Goal: Share content: Share content

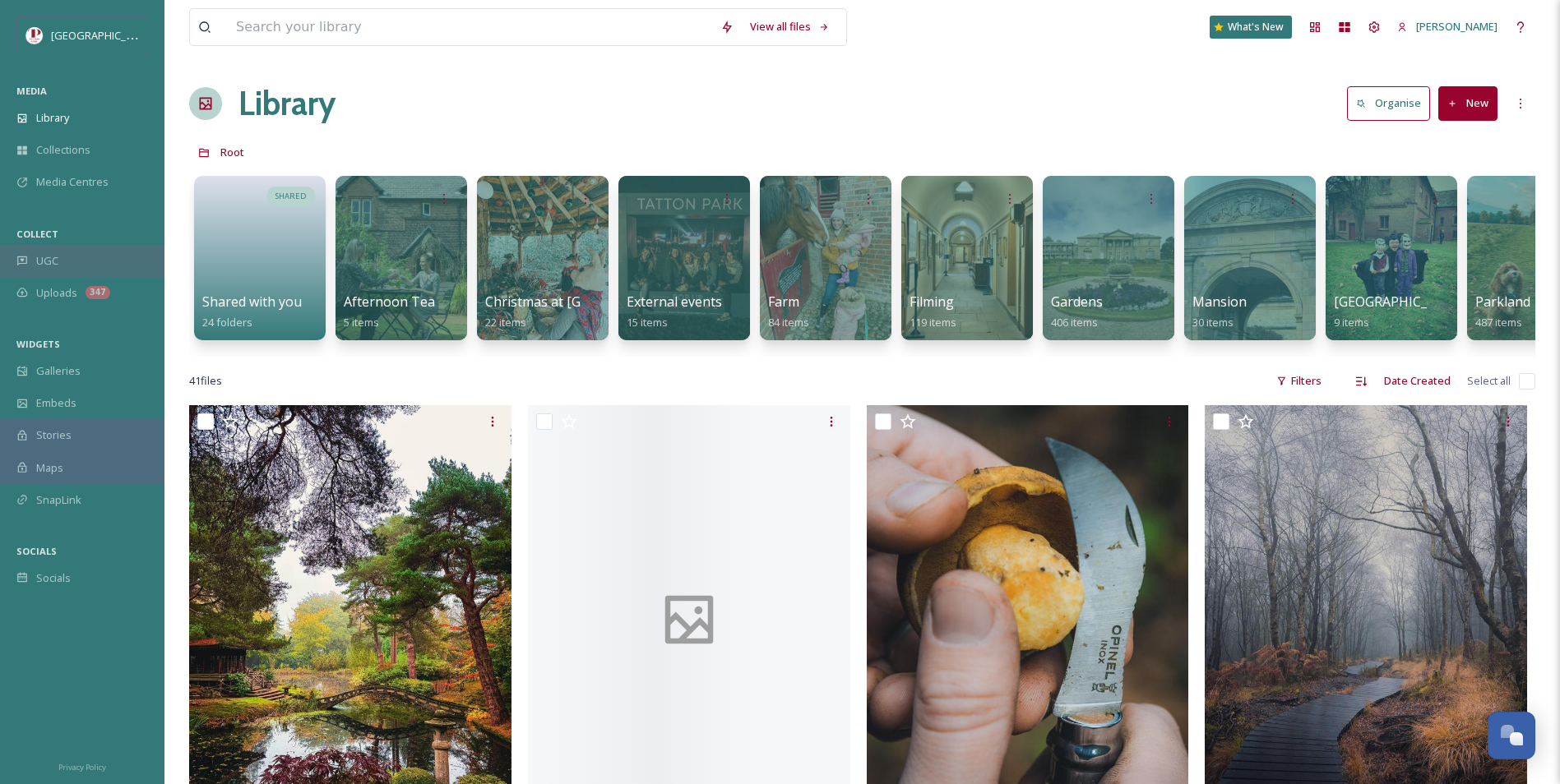
click at [113, 252] on div "UGC" at bounding box center [82, 261] width 164 height 32
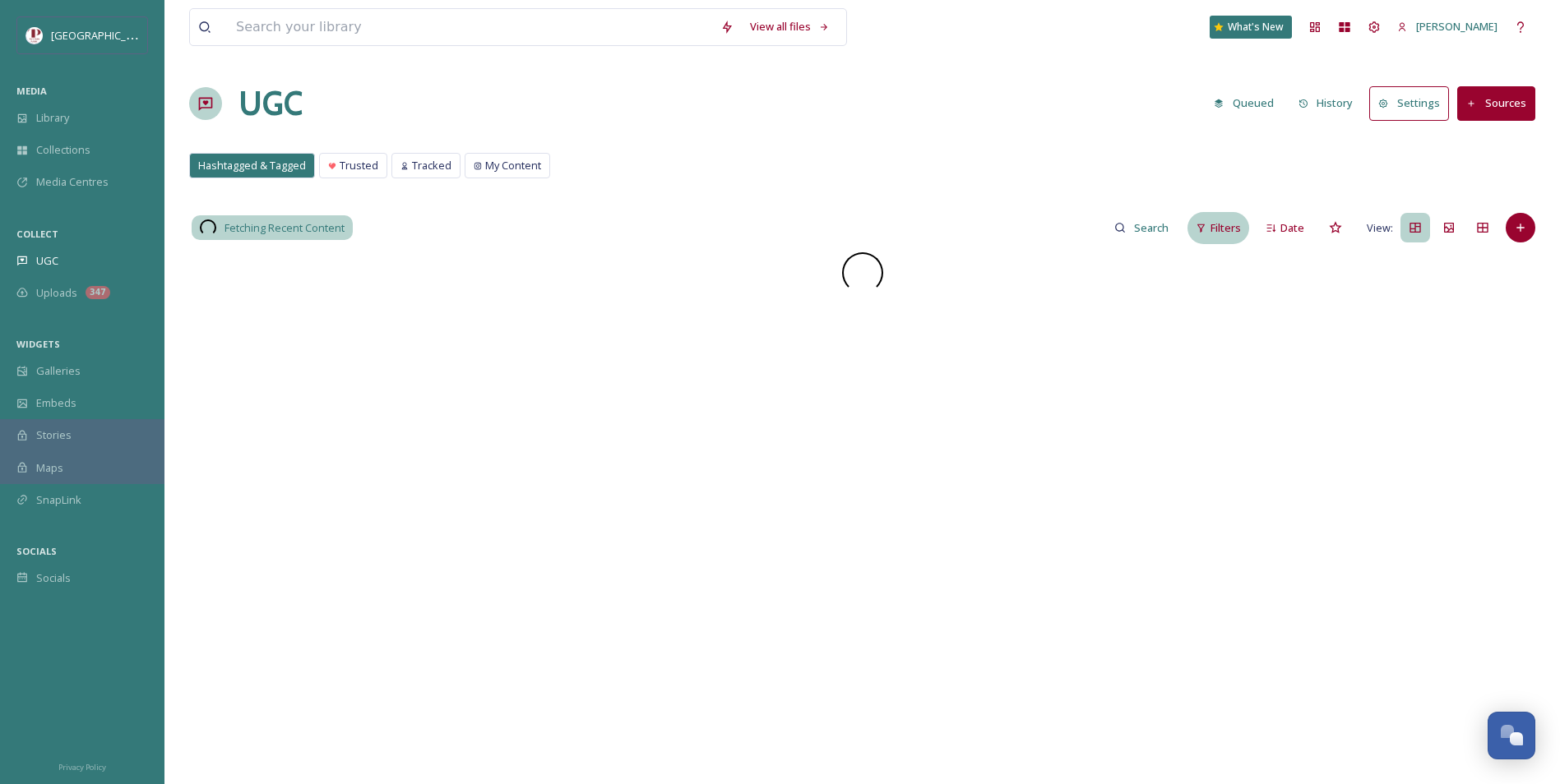
click at [1189, 235] on div "Filters" at bounding box center [1218, 228] width 62 height 32
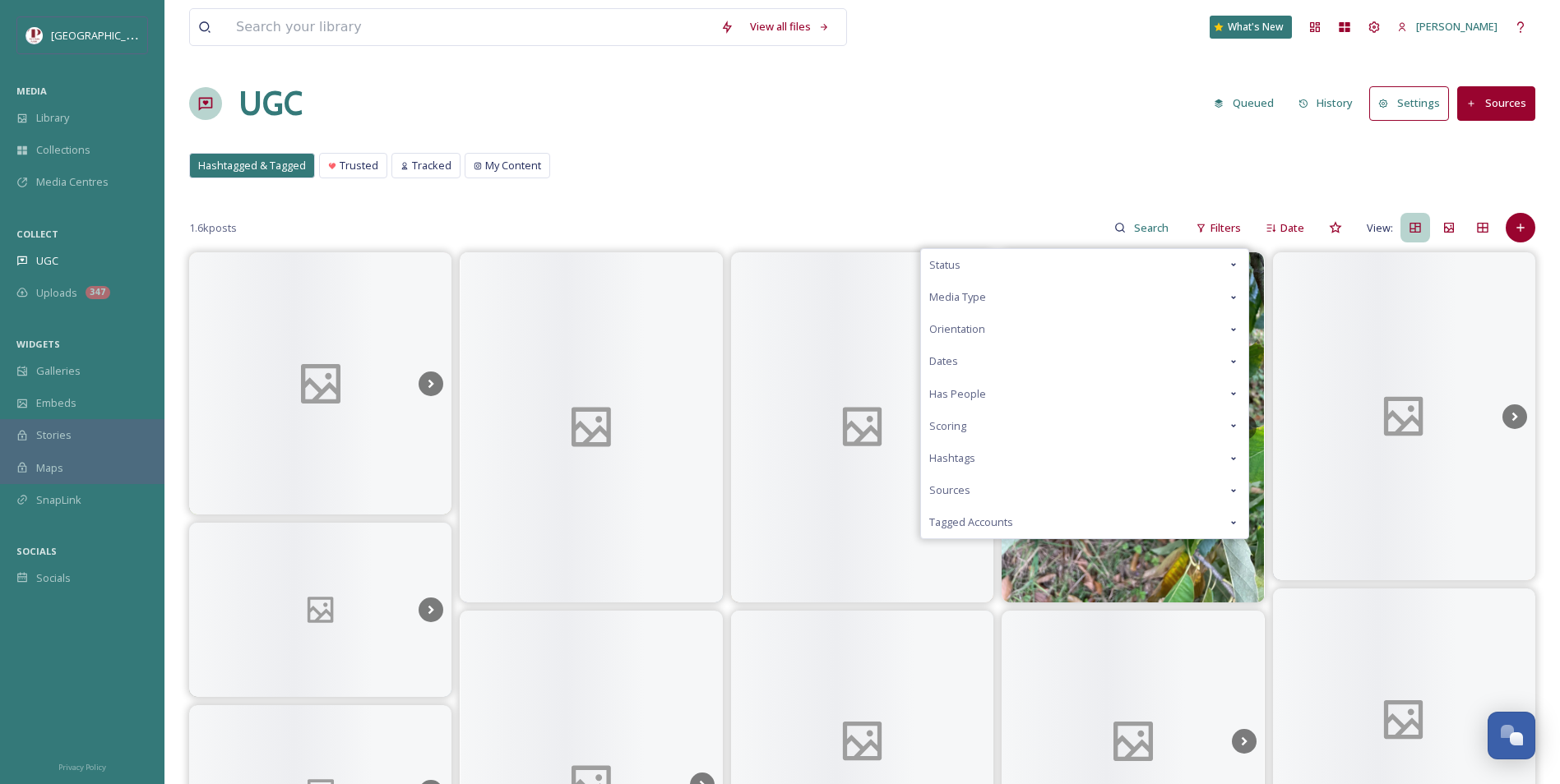
click at [978, 425] on div "Scoring" at bounding box center [1084, 426] width 328 height 32
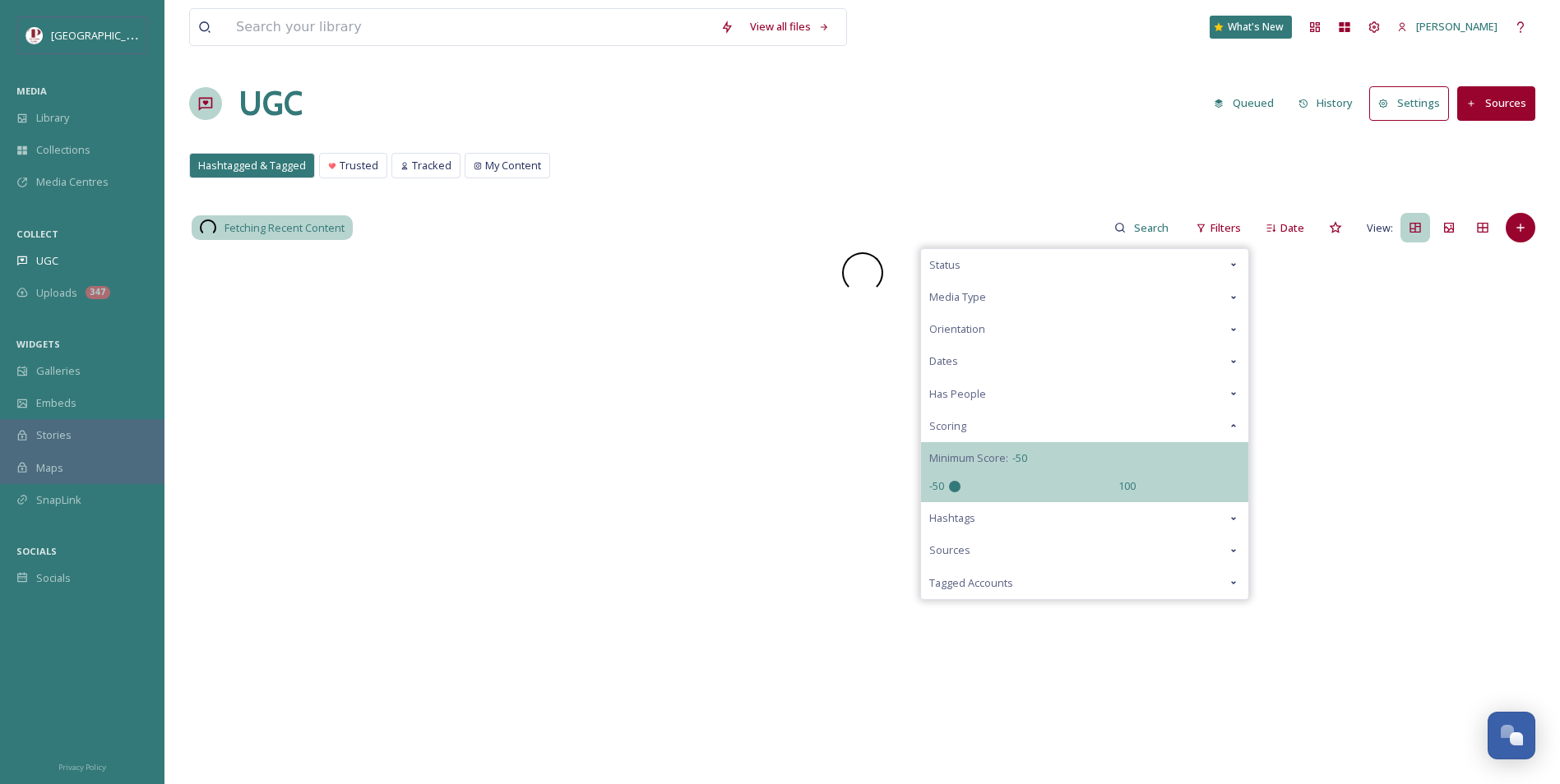
drag, startPoint x: 1036, startPoint y: 483, endPoint x: 792, endPoint y: 476, distance: 244.1
type input "-50"
click at [949, 481] on input "range" at bounding box center [1030, 486] width 164 height 12
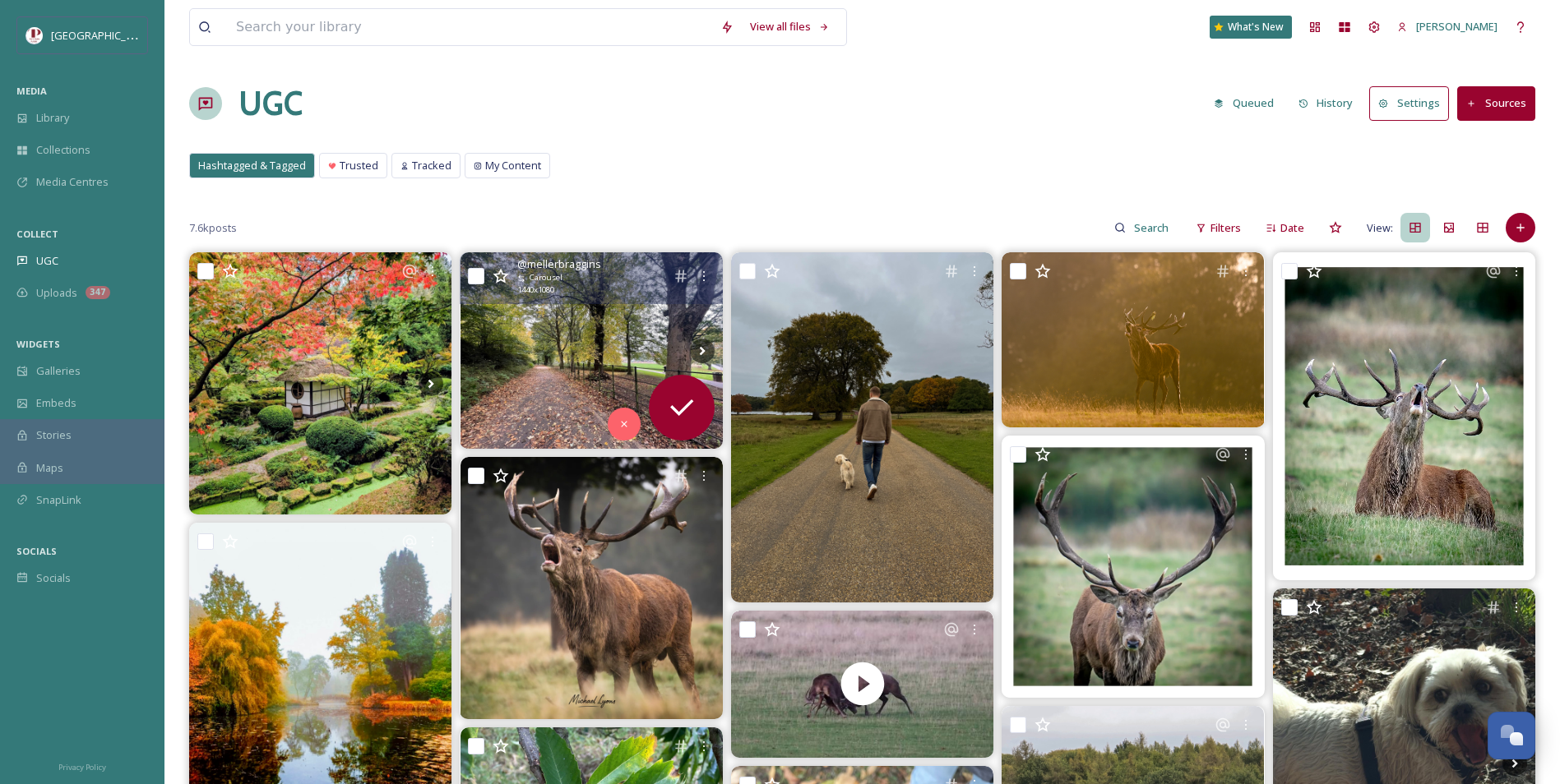
click at [658, 314] on img at bounding box center [592, 350] width 262 height 196
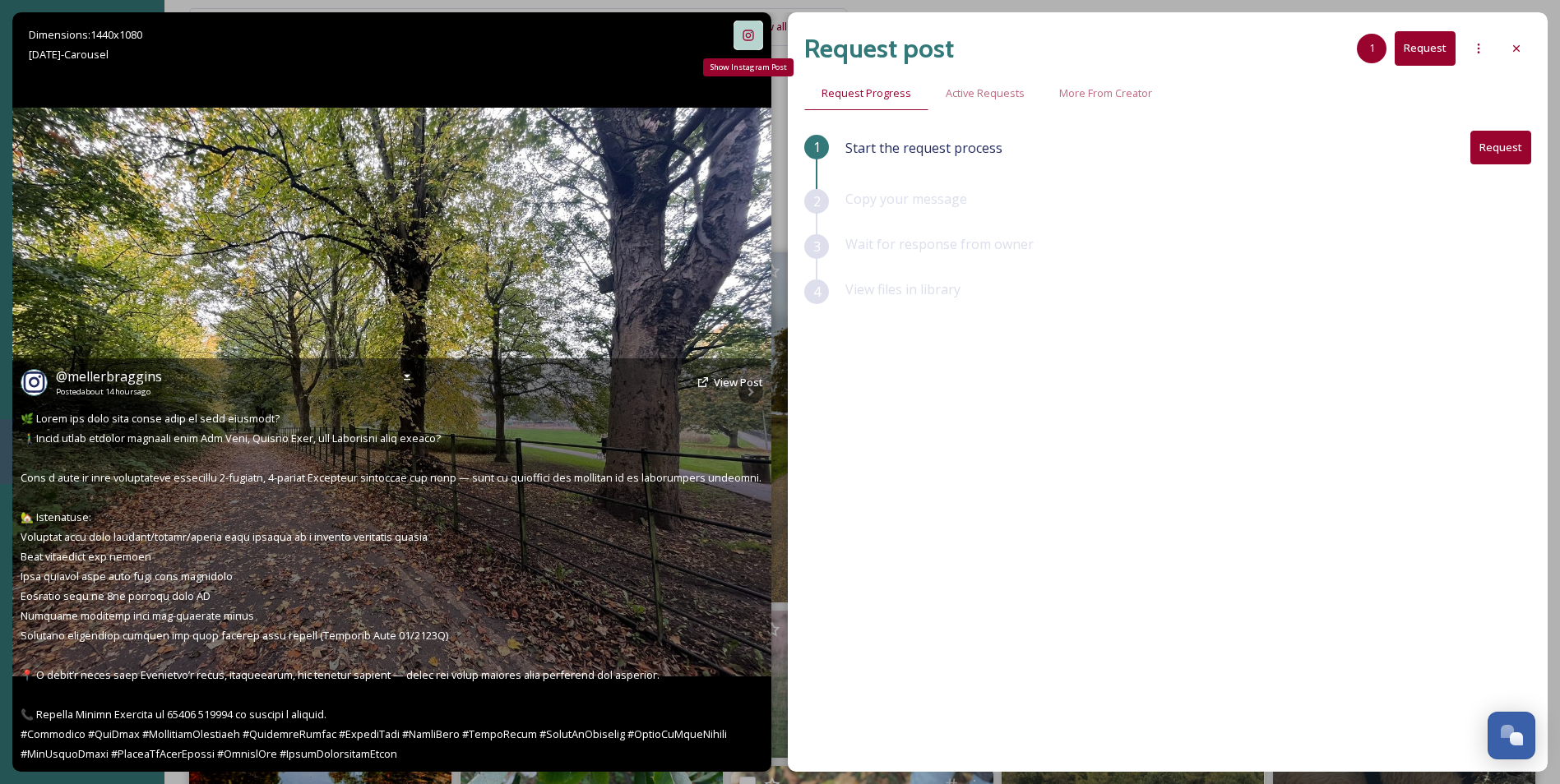
click at [748, 35] on icon at bounding box center [748, 35] width 13 height 13
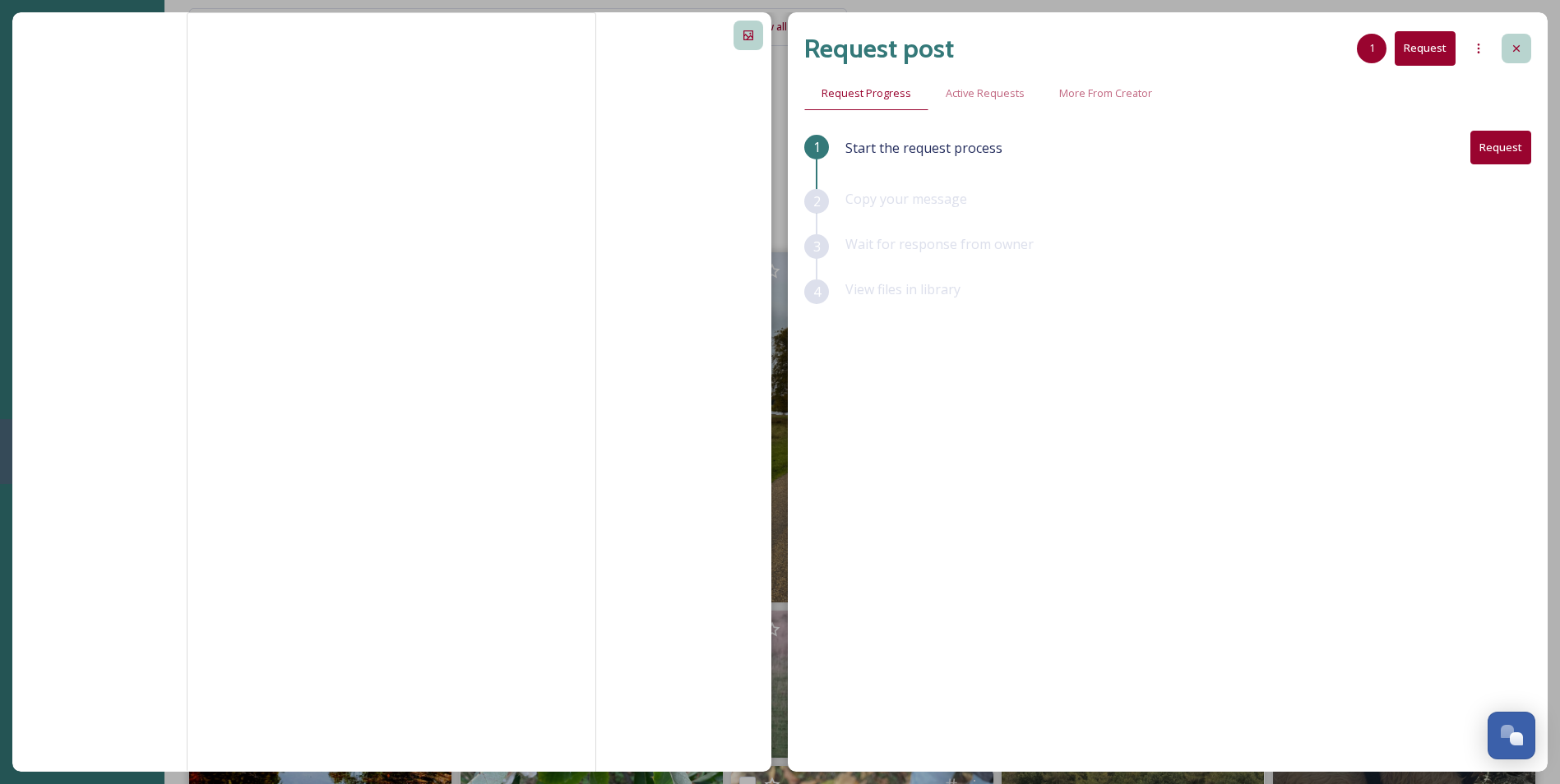
click at [1520, 50] on icon at bounding box center [1516, 48] width 13 height 13
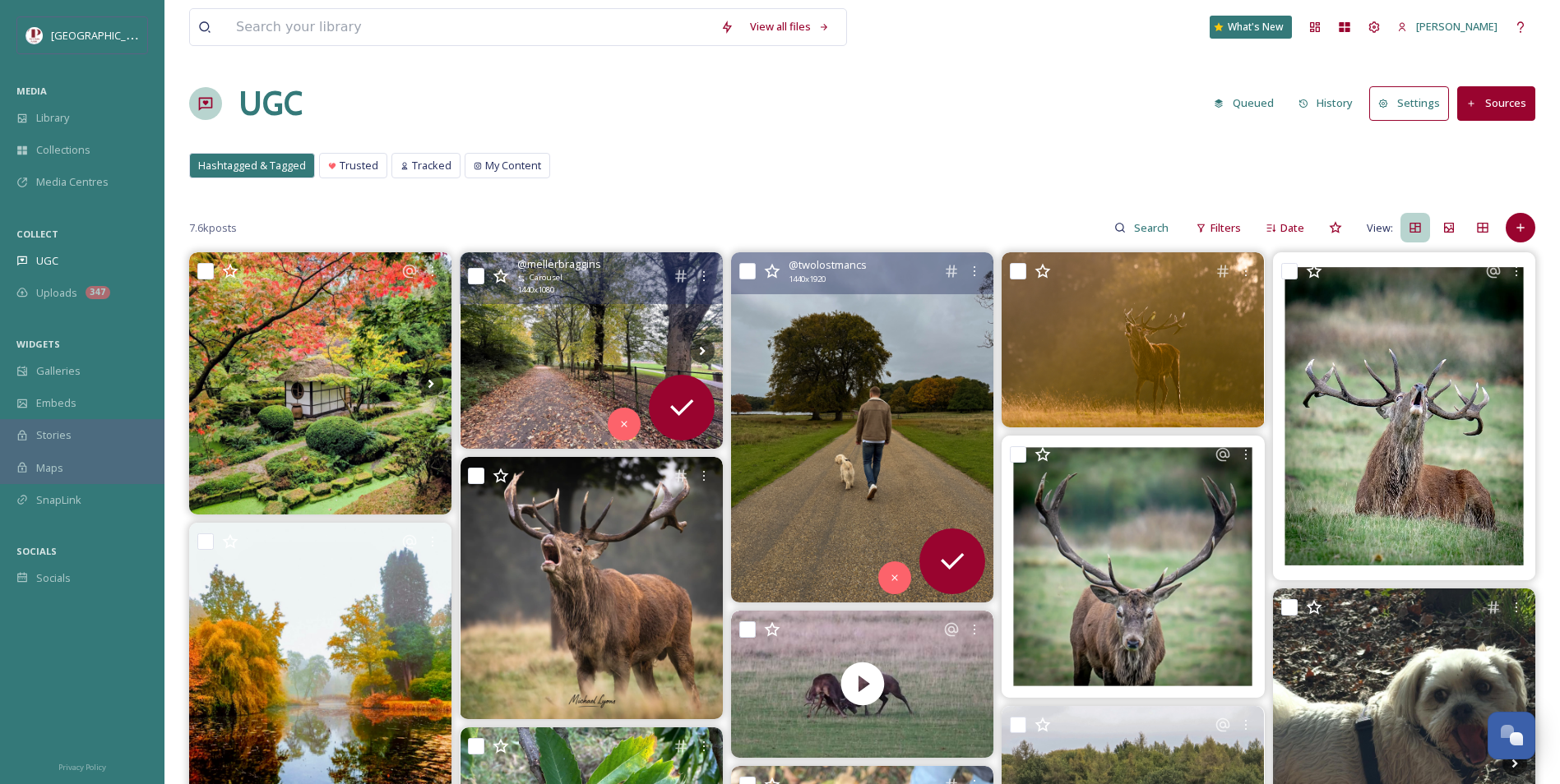
click at [869, 402] on img at bounding box center [863, 426] width 262 height 349
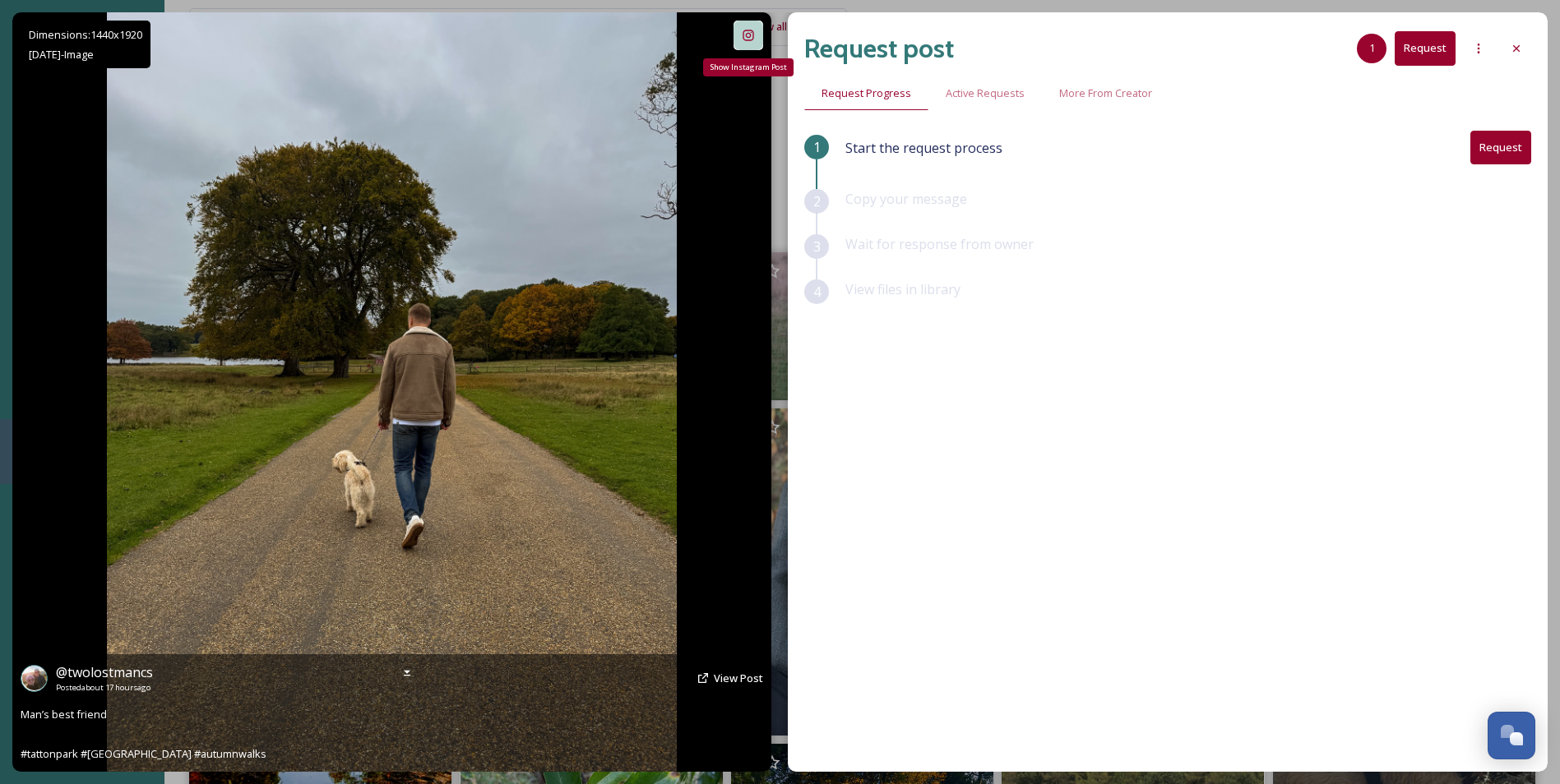
click at [755, 39] on icon at bounding box center [748, 35] width 13 height 13
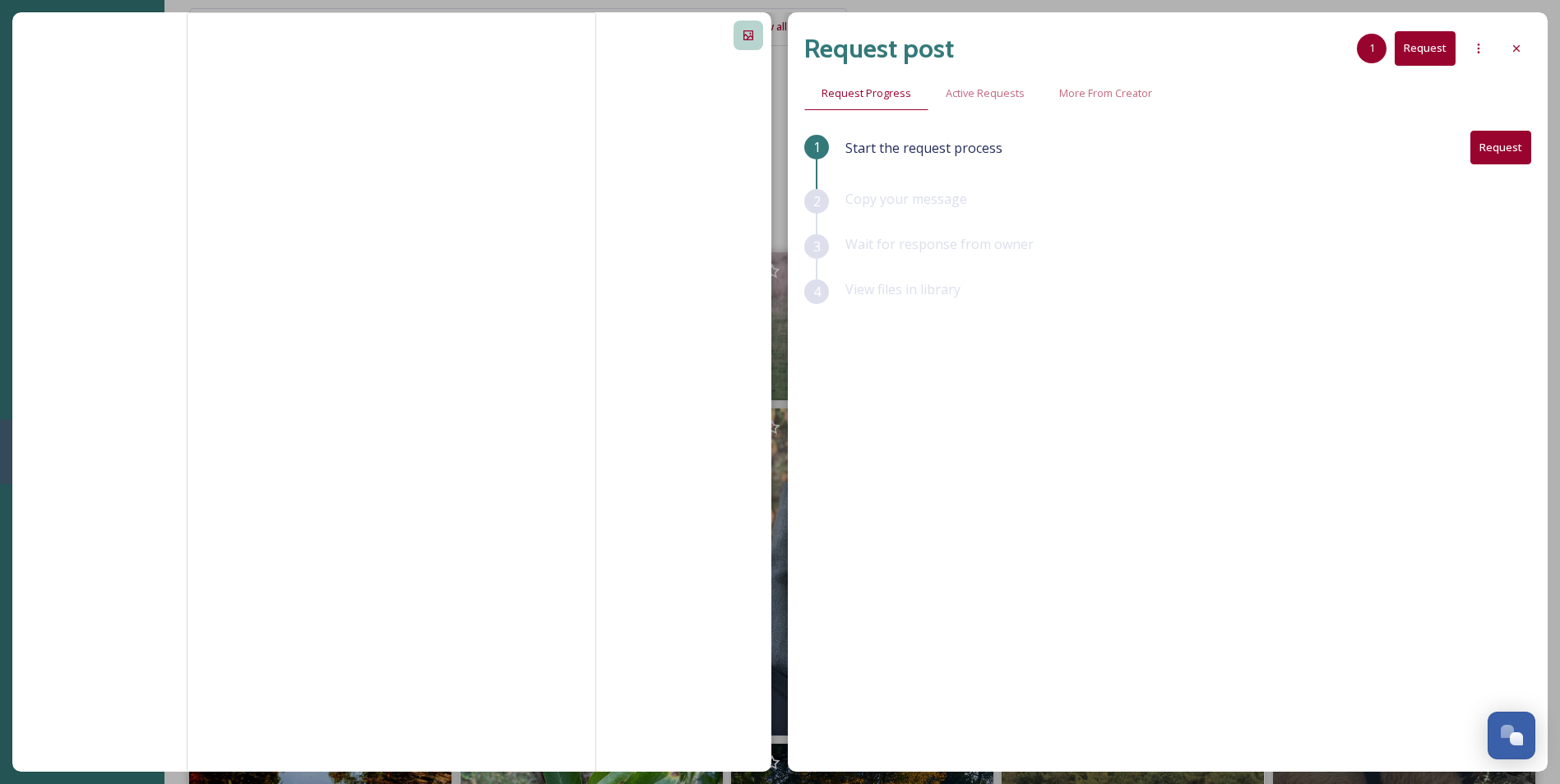
click at [1488, 155] on button "Request" at bounding box center [1501, 148] width 61 height 34
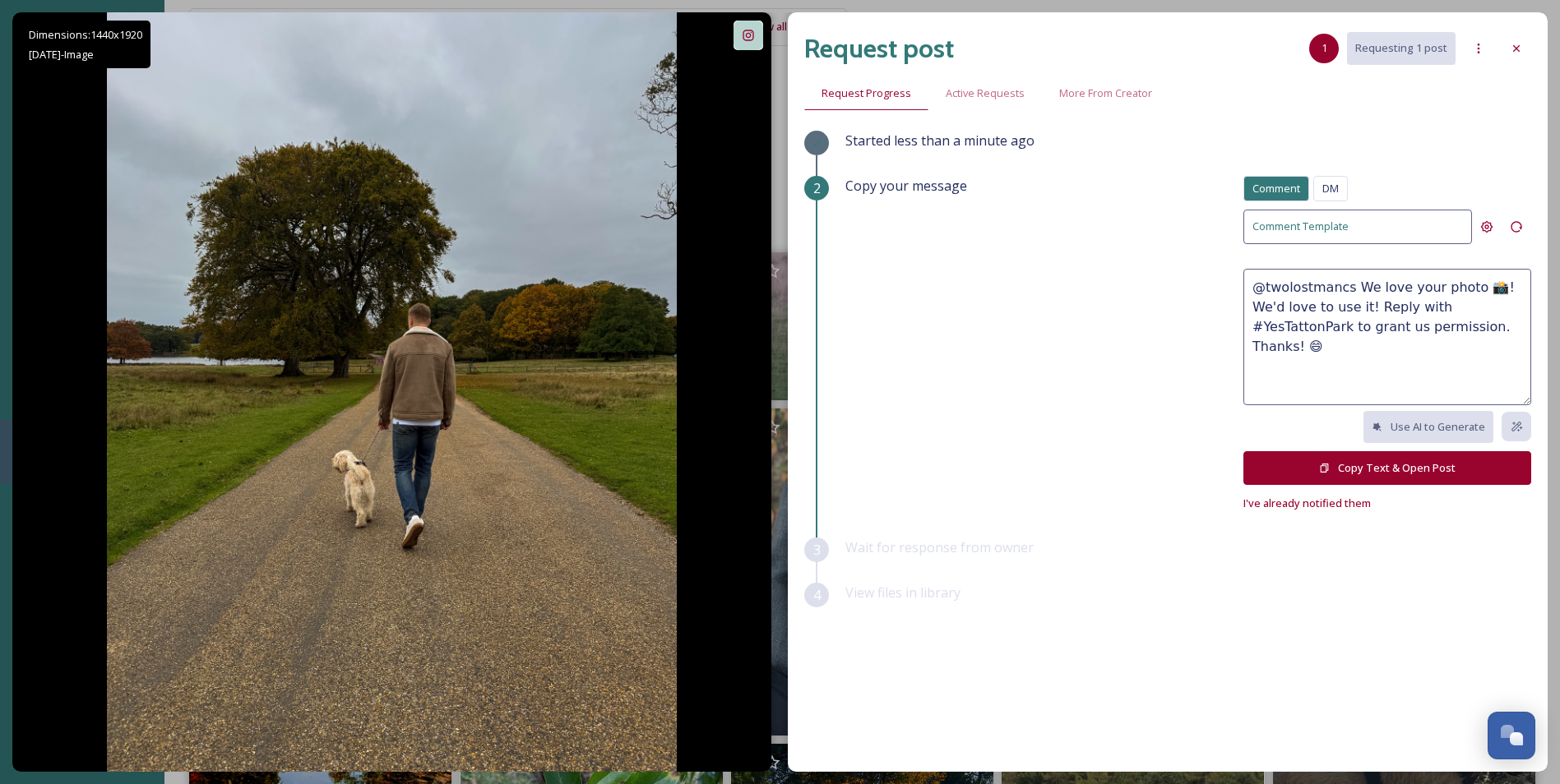
click at [1293, 307] on textarea "@twolostmancs We love your photo 📸! We'd love to use it! Reply with #YesTattonP…" at bounding box center [1387, 337] width 288 height 136
type textarea "@twolostmancs We love your photo 📸! We'd love to feature it on our social media…"
click at [1395, 462] on button "Copy Text & Open Post" at bounding box center [1387, 468] width 288 height 34
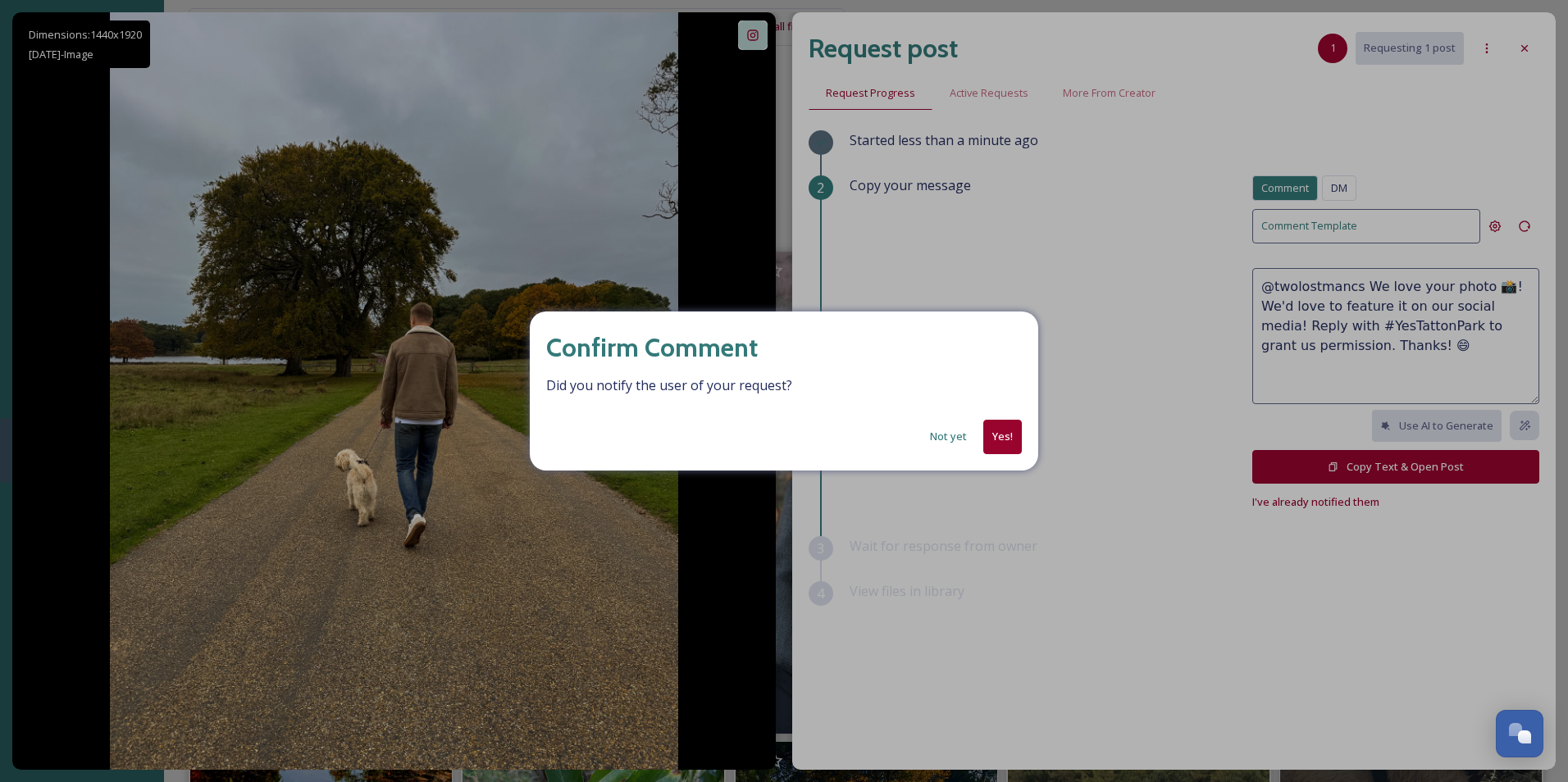
click at [986, 439] on button "Yes!" at bounding box center [1002, 437] width 38 height 34
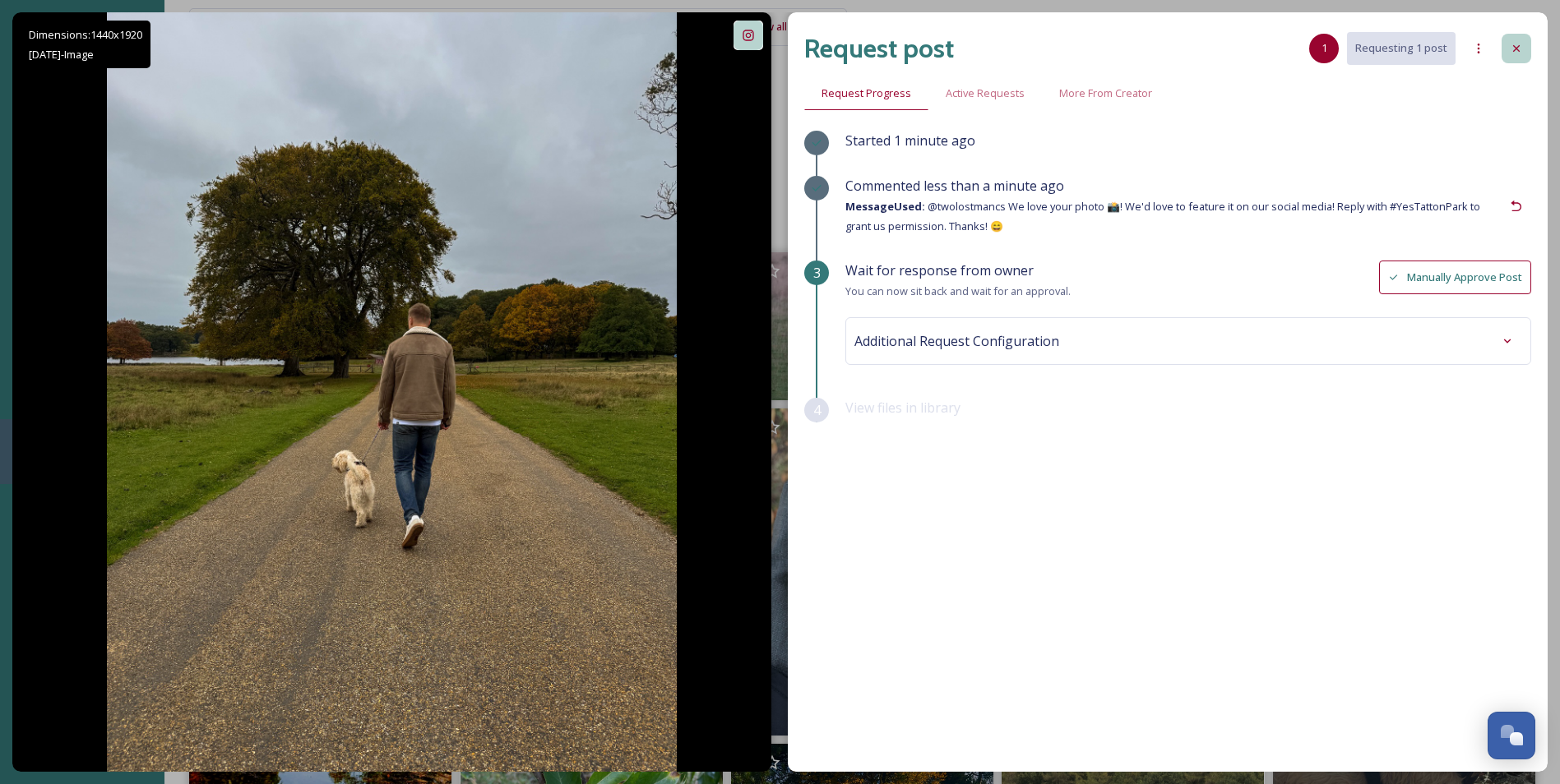
click at [1520, 36] on div at bounding box center [1516, 48] width 30 height 30
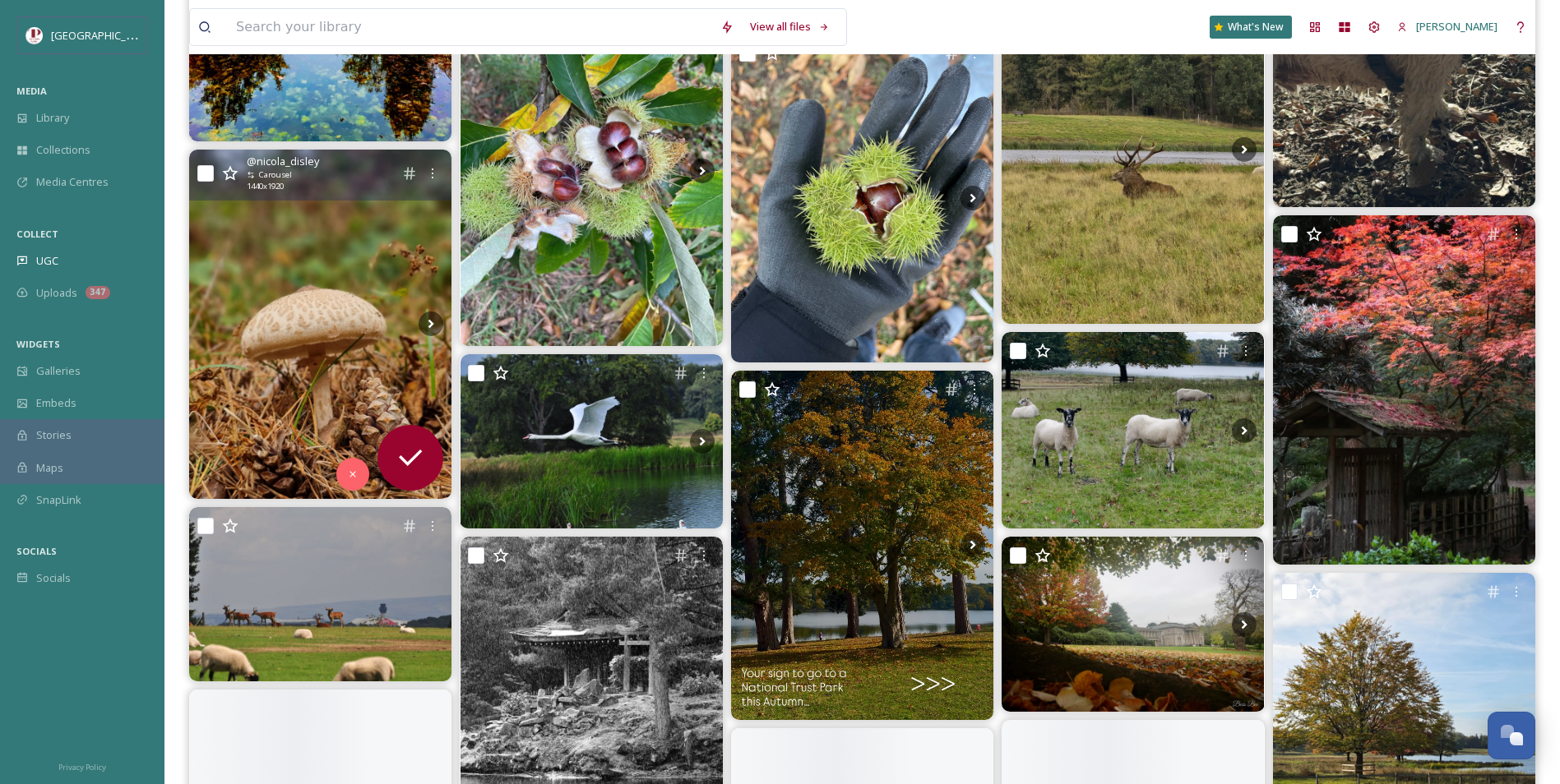
scroll to position [740, 0]
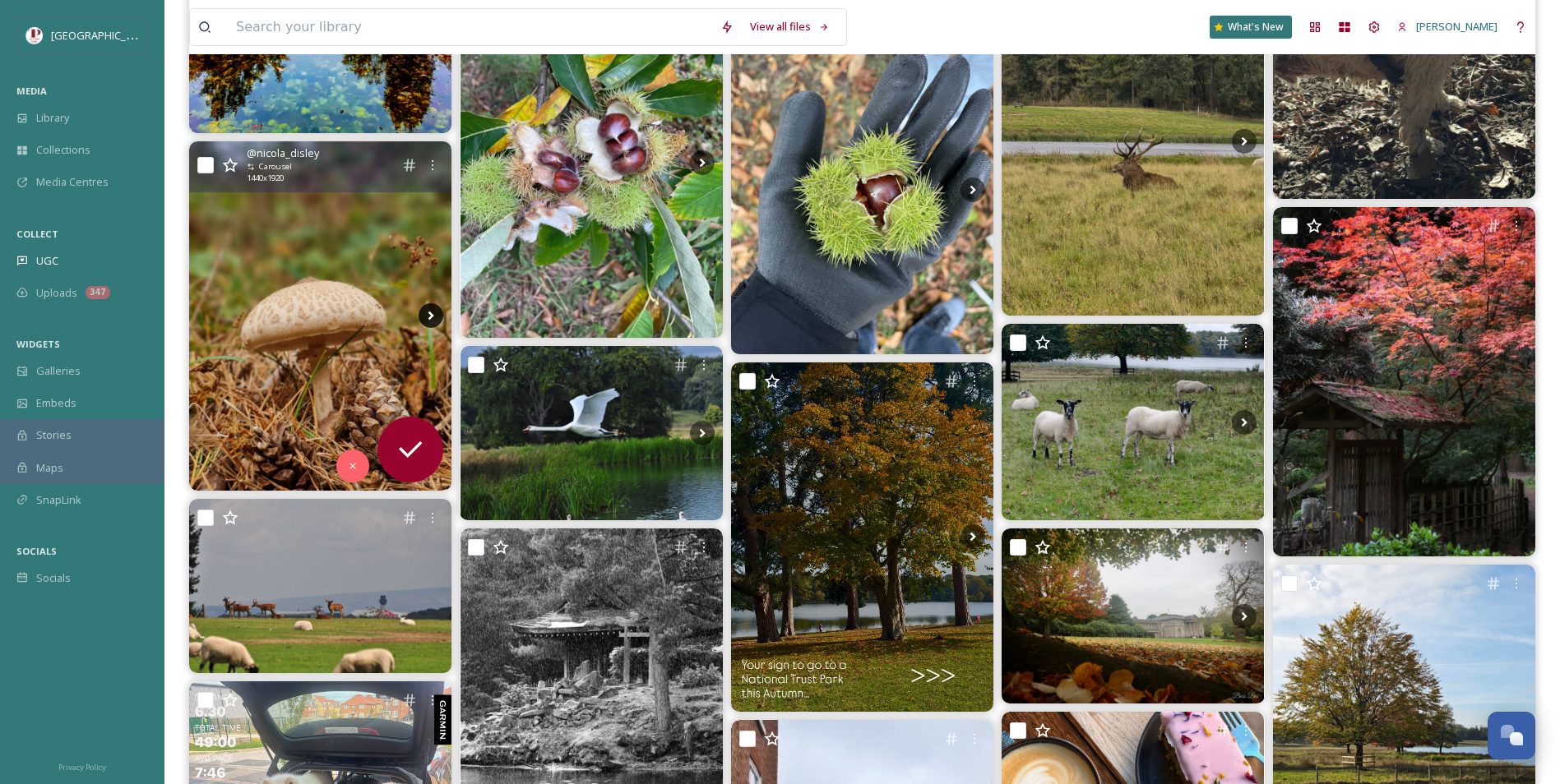
click at [436, 316] on icon at bounding box center [430, 315] width 24 height 24
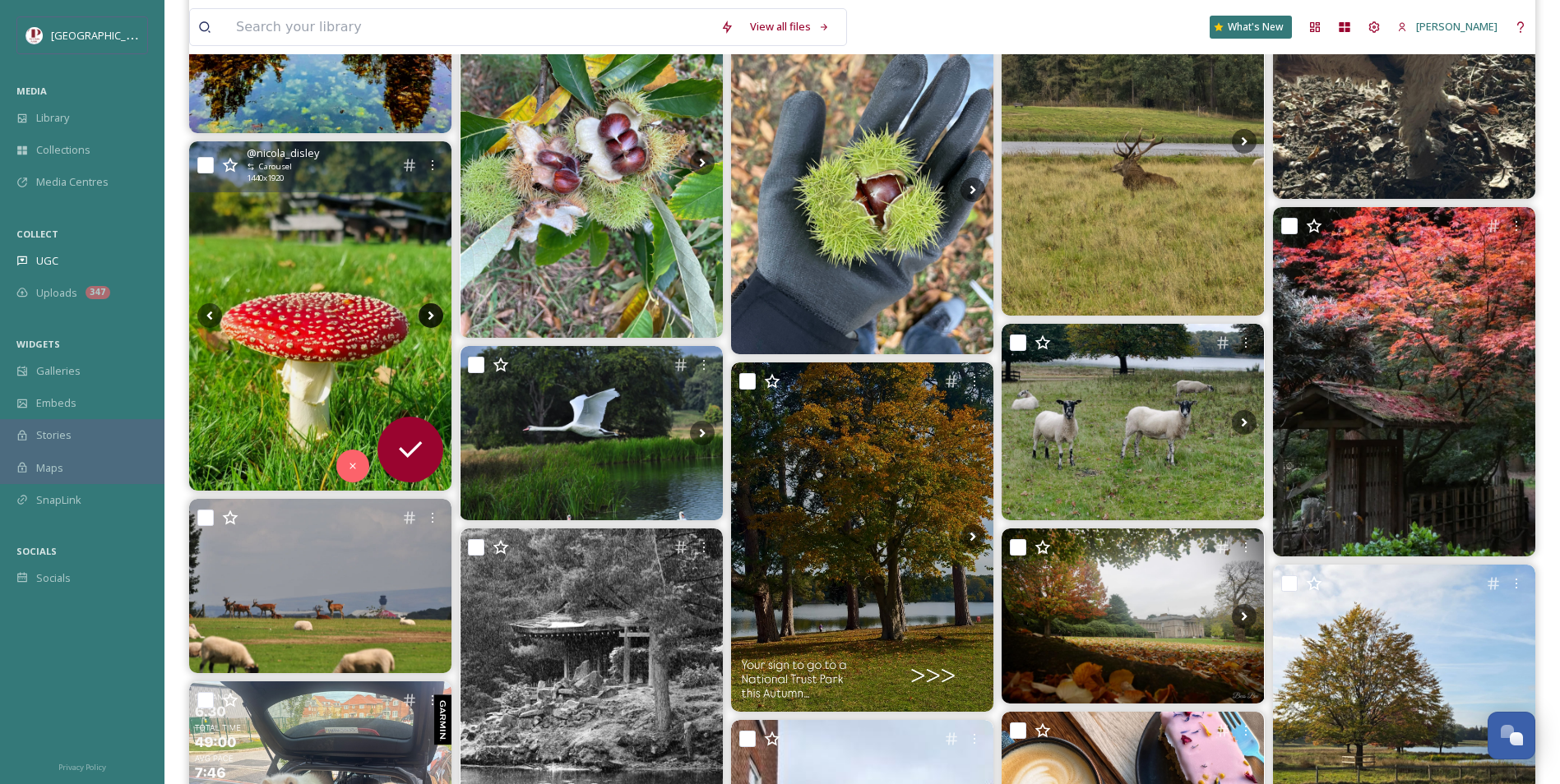
click at [436, 316] on icon at bounding box center [430, 315] width 24 height 24
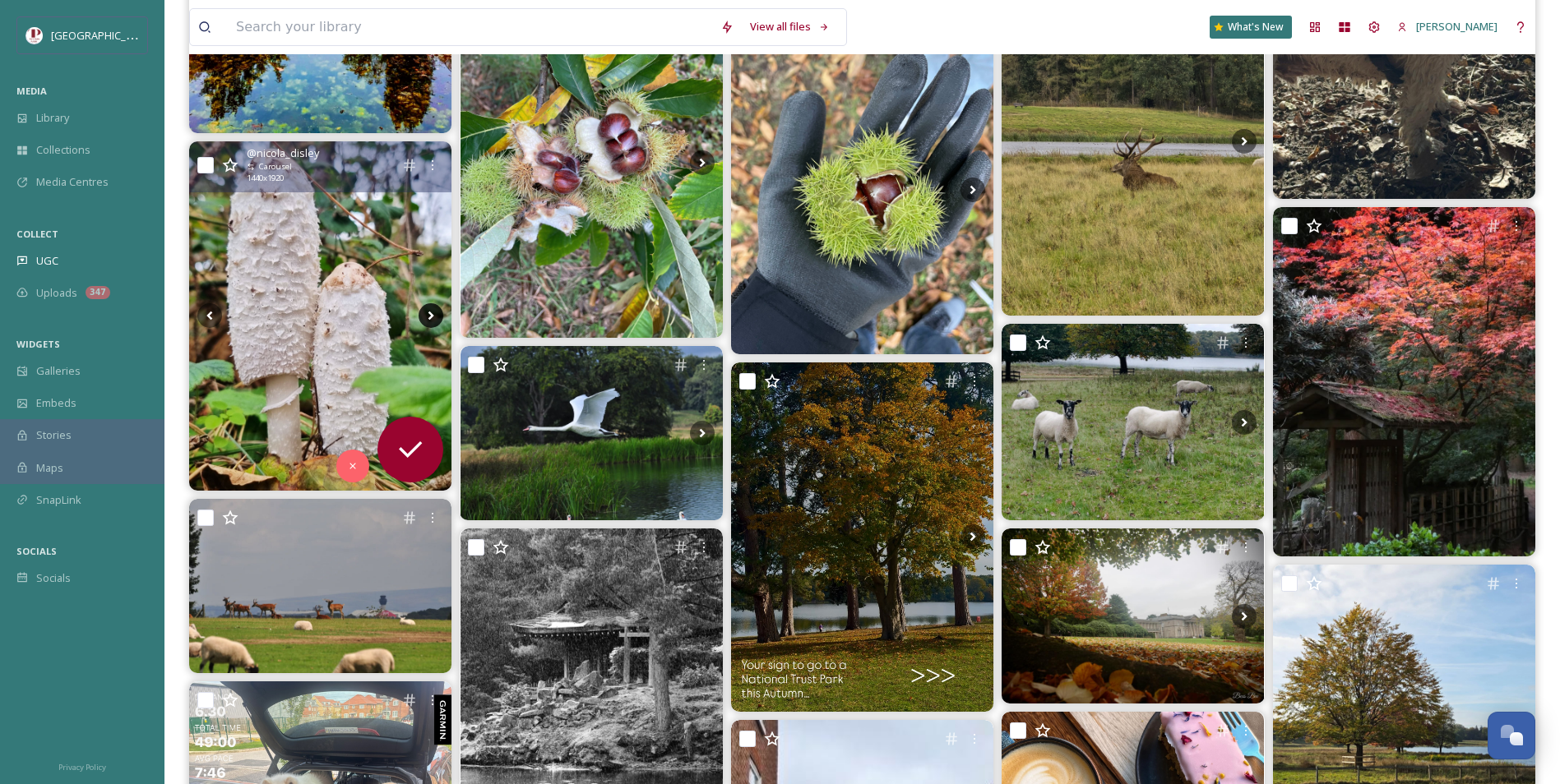
click at [436, 316] on icon at bounding box center [430, 315] width 24 height 24
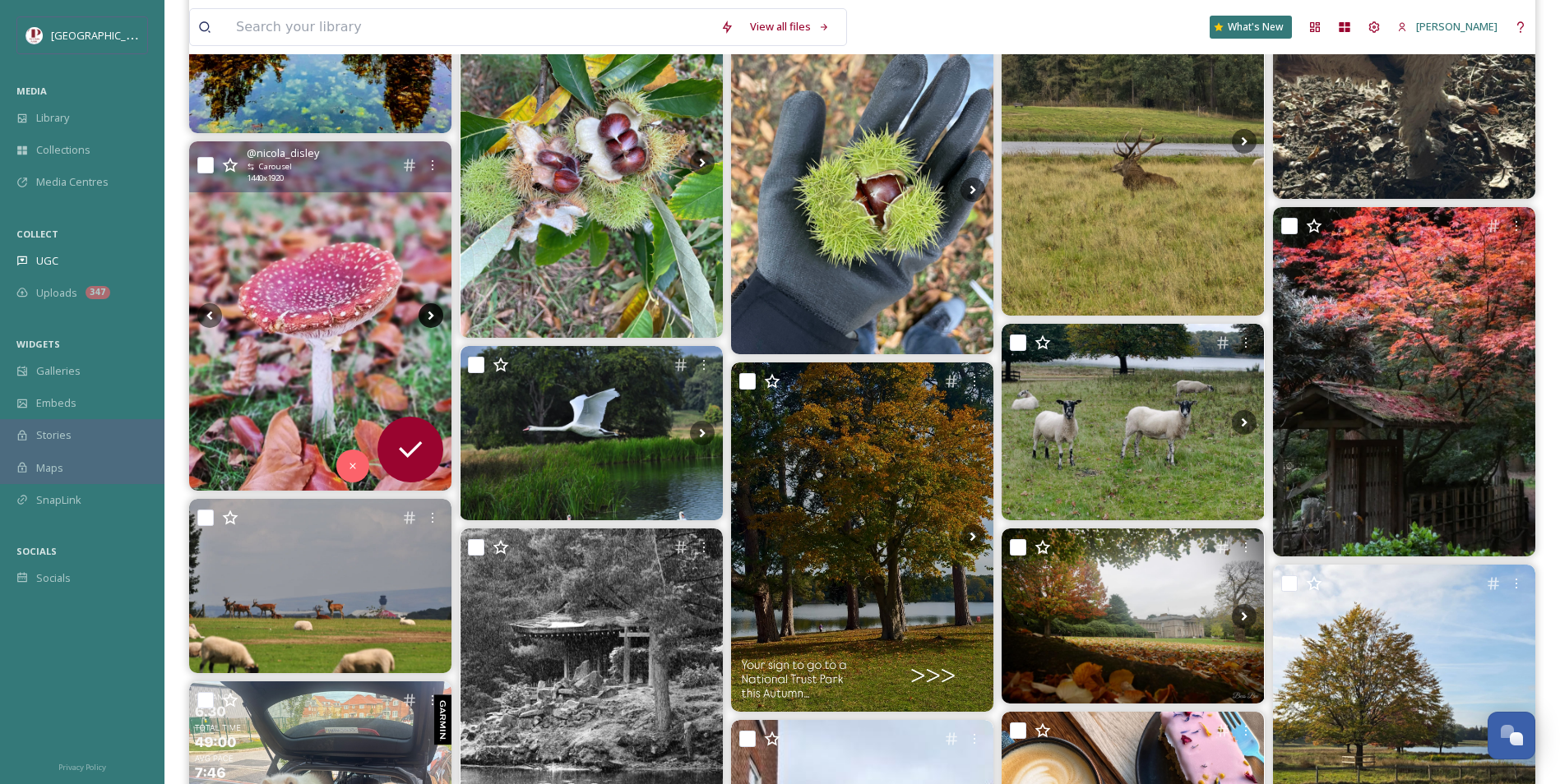
click at [436, 316] on icon at bounding box center [430, 315] width 24 height 24
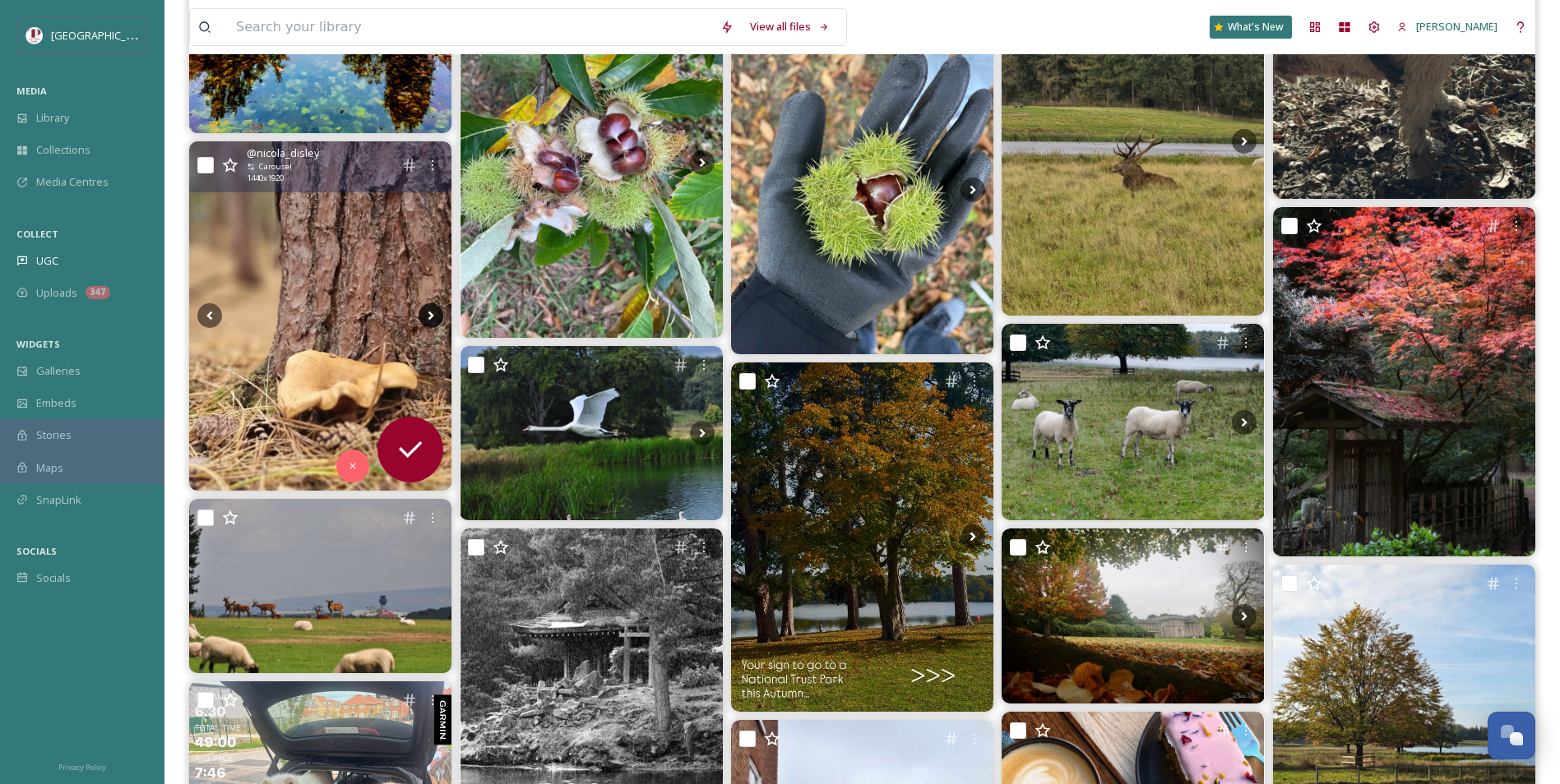
click at [436, 316] on icon at bounding box center [430, 315] width 24 height 24
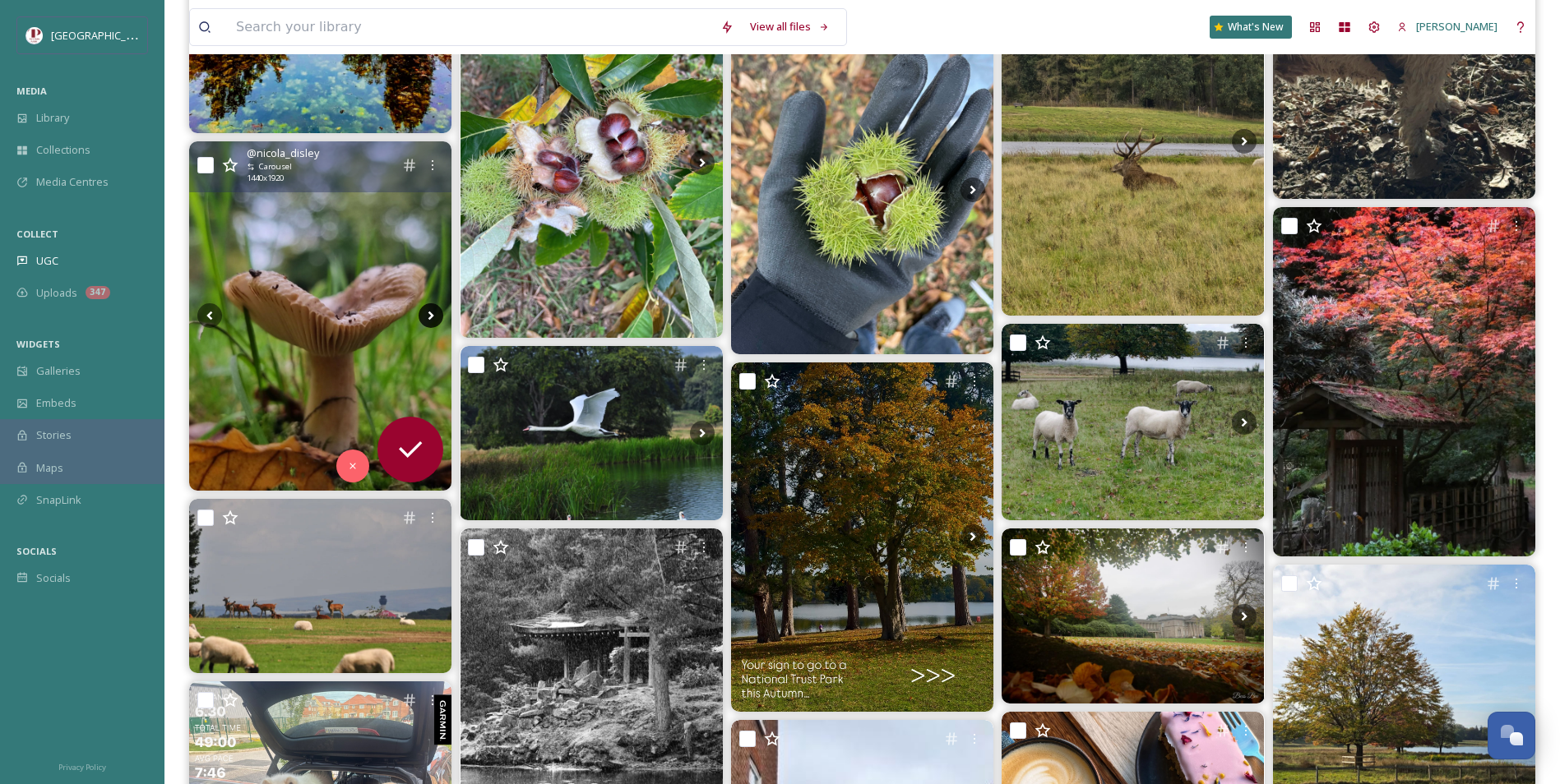
click at [436, 316] on icon at bounding box center [430, 315] width 24 height 24
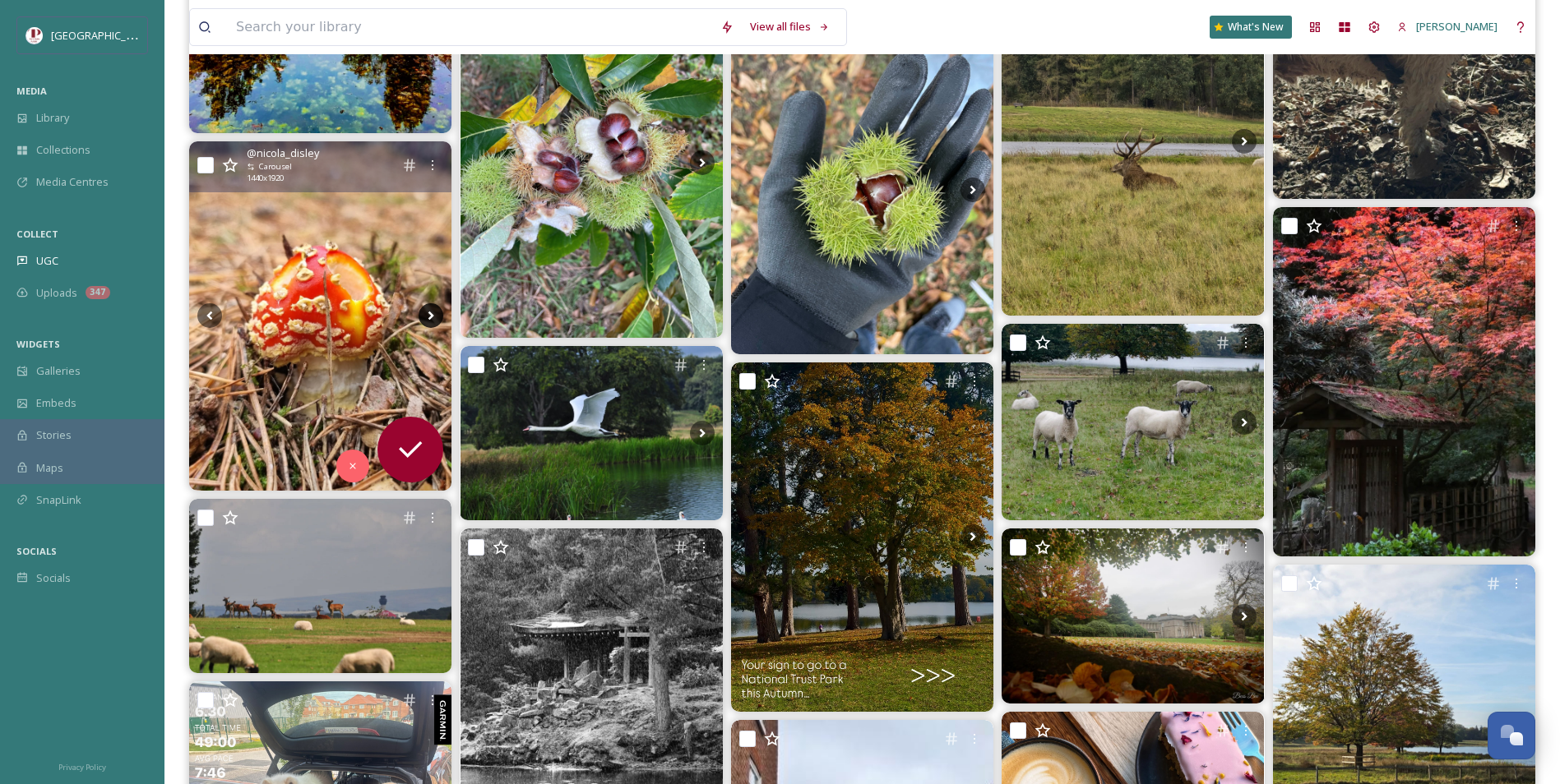
click at [436, 316] on icon at bounding box center [430, 315] width 24 height 24
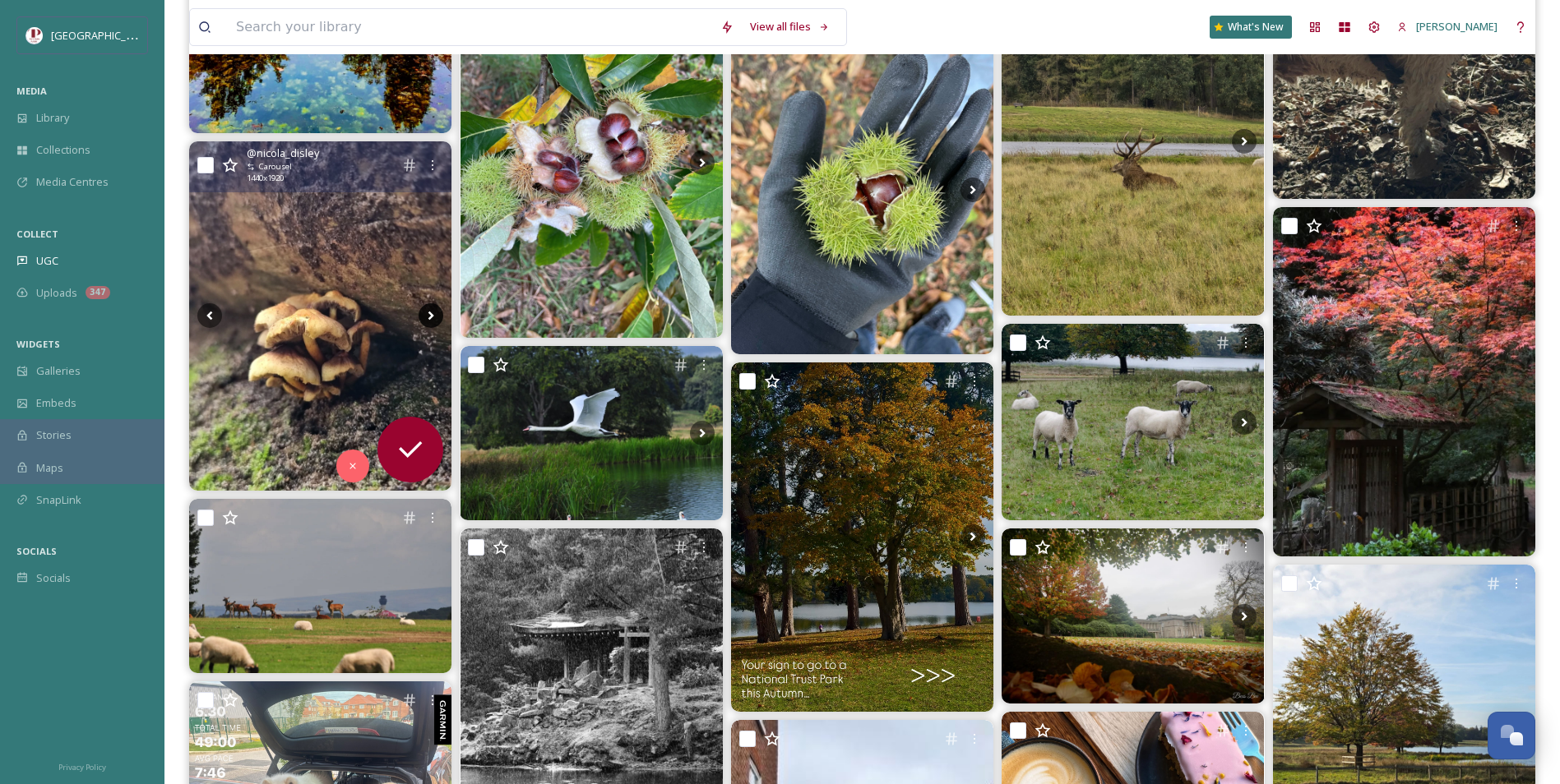
click at [436, 316] on icon at bounding box center [430, 315] width 24 height 24
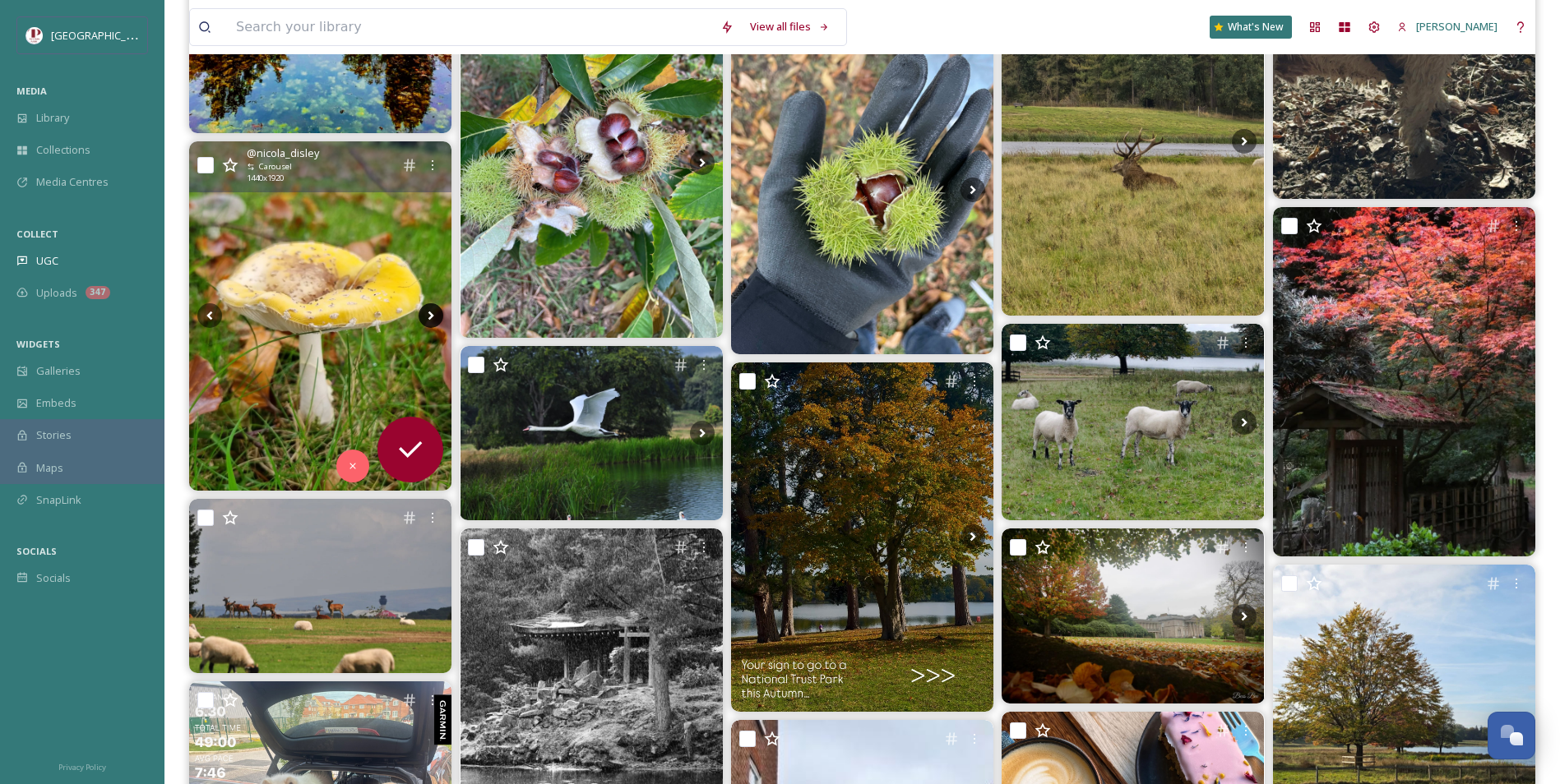
click at [436, 316] on icon at bounding box center [430, 315] width 24 height 24
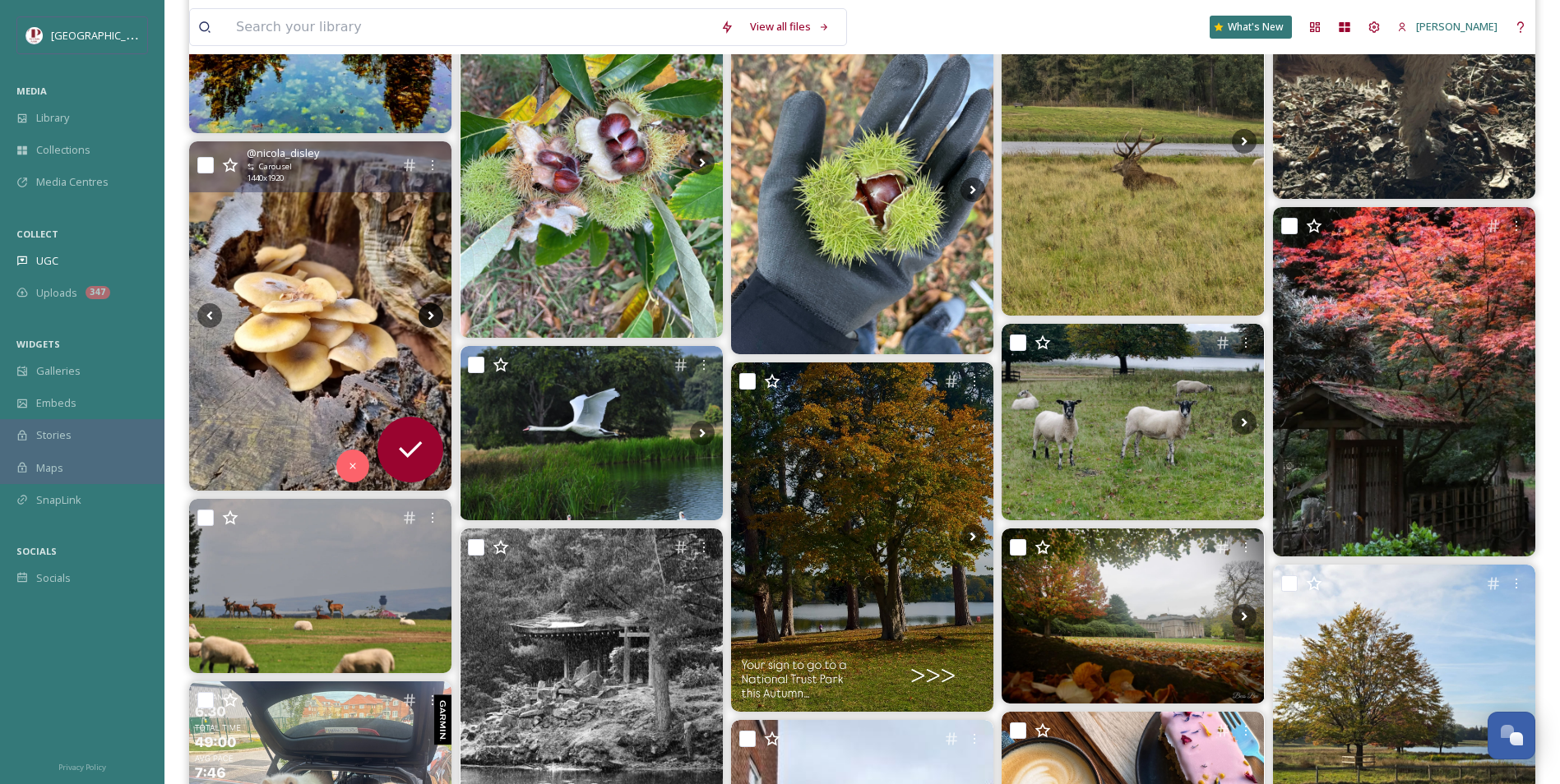
click at [436, 316] on icon at bounding box center [430, 315] width 24 height 24
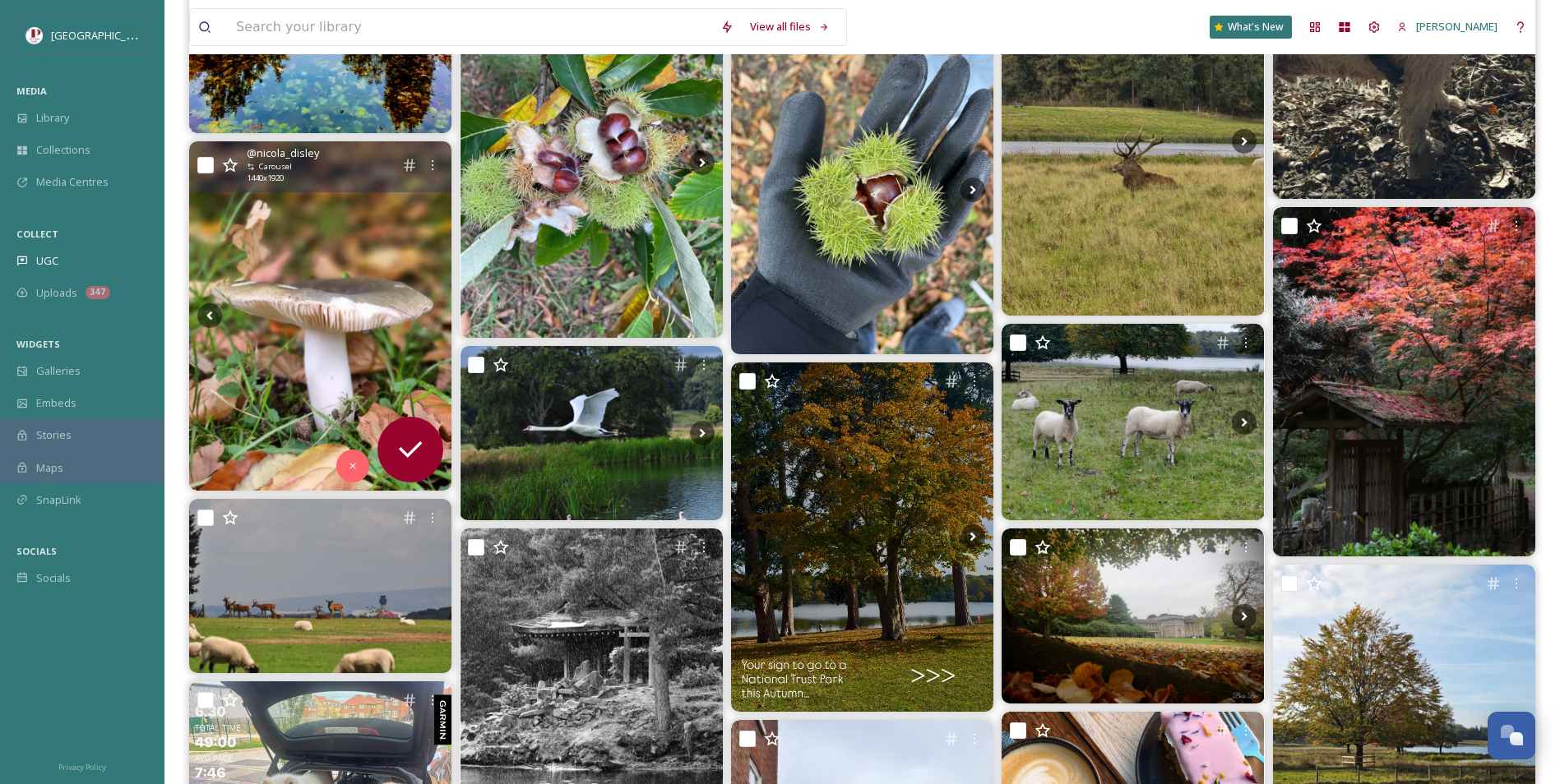
click at [382, 335] on img at bounding box center [320, 316] width 262 height 349
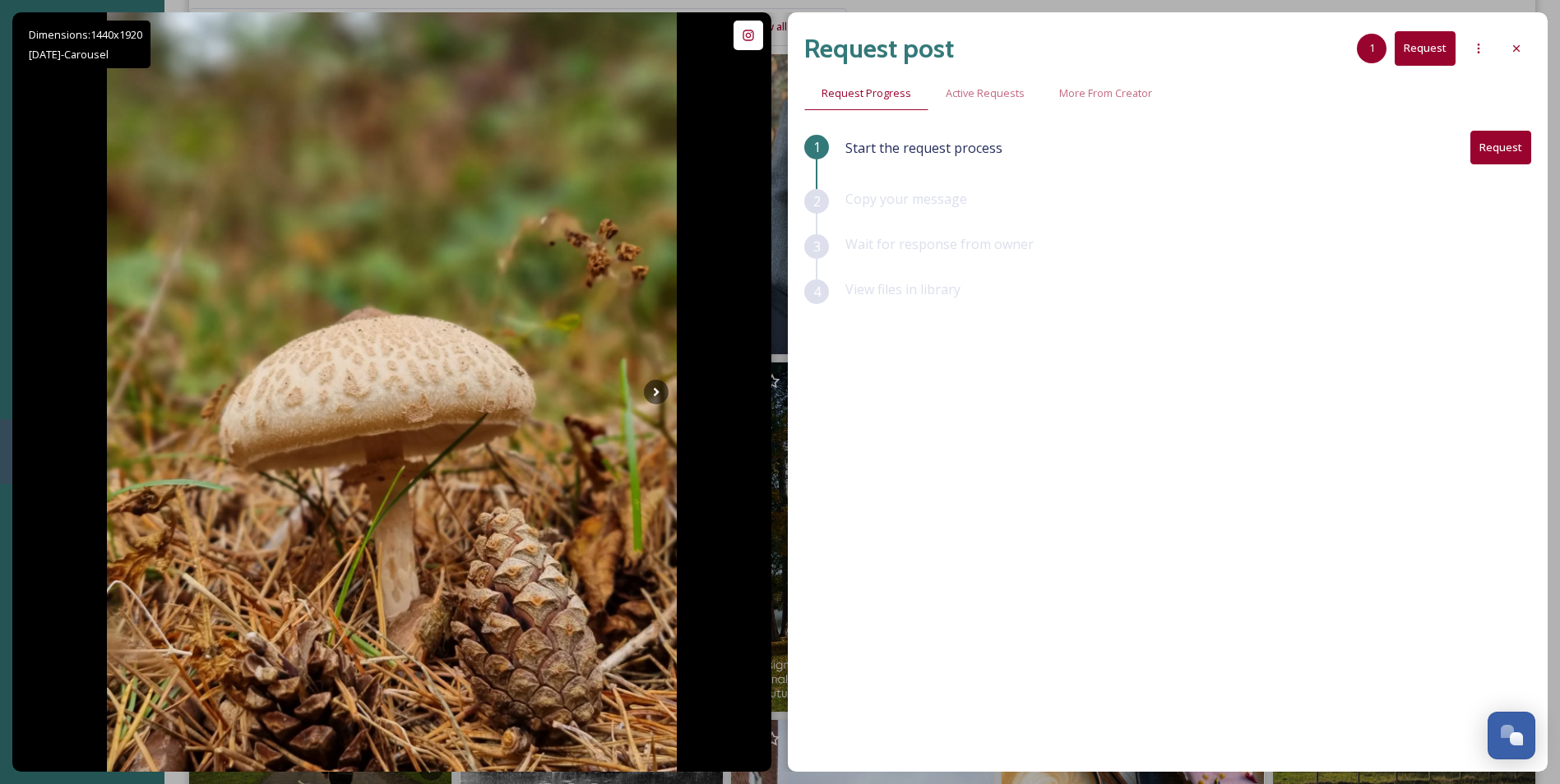
click at [1519, 152] on button "Request" at bounding box center [1501, 148] width 61 height 34
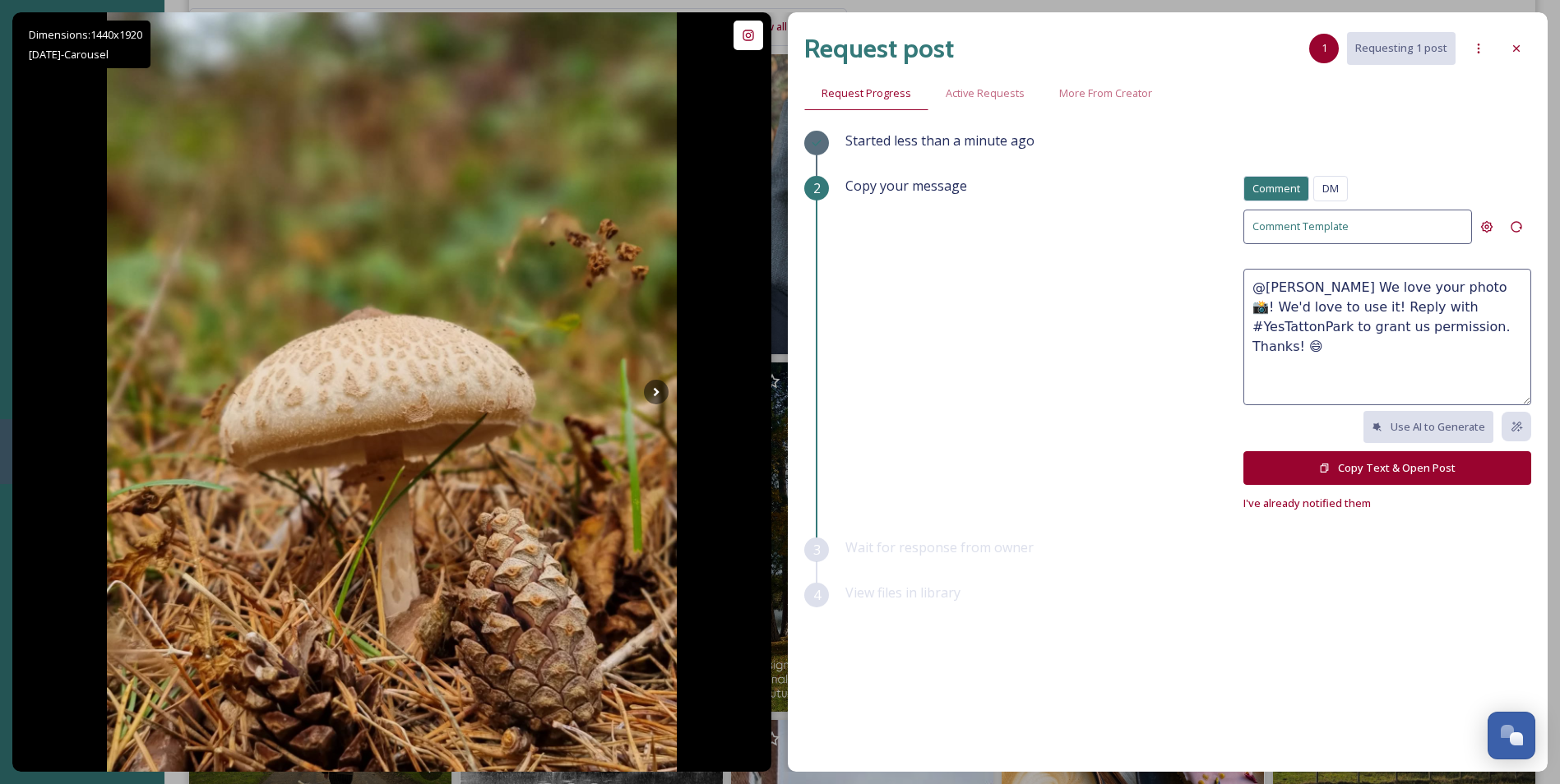
click at [1454, 289] on textarea "@[PERSON_NAME] We love your photo 📸! We'd love to use it! Reply with #YesTatton…" at bounding box center [1387, 337] width 288 height 136
click at [1297, 309] on textarea "@[PERSON_NAME] We love your photos 📸! We'd love to use it! Reply with #YesTatto…" at bounding box center [1387, 337] width 288 height 136
type textarea "@[PERSON_NAME] We love your photos 📸! We'd love to feature them on our social m…"
click at [1339, 457] on button "Copy Text & Open Post" at bounding box center [1387, 468] width 288 height 34
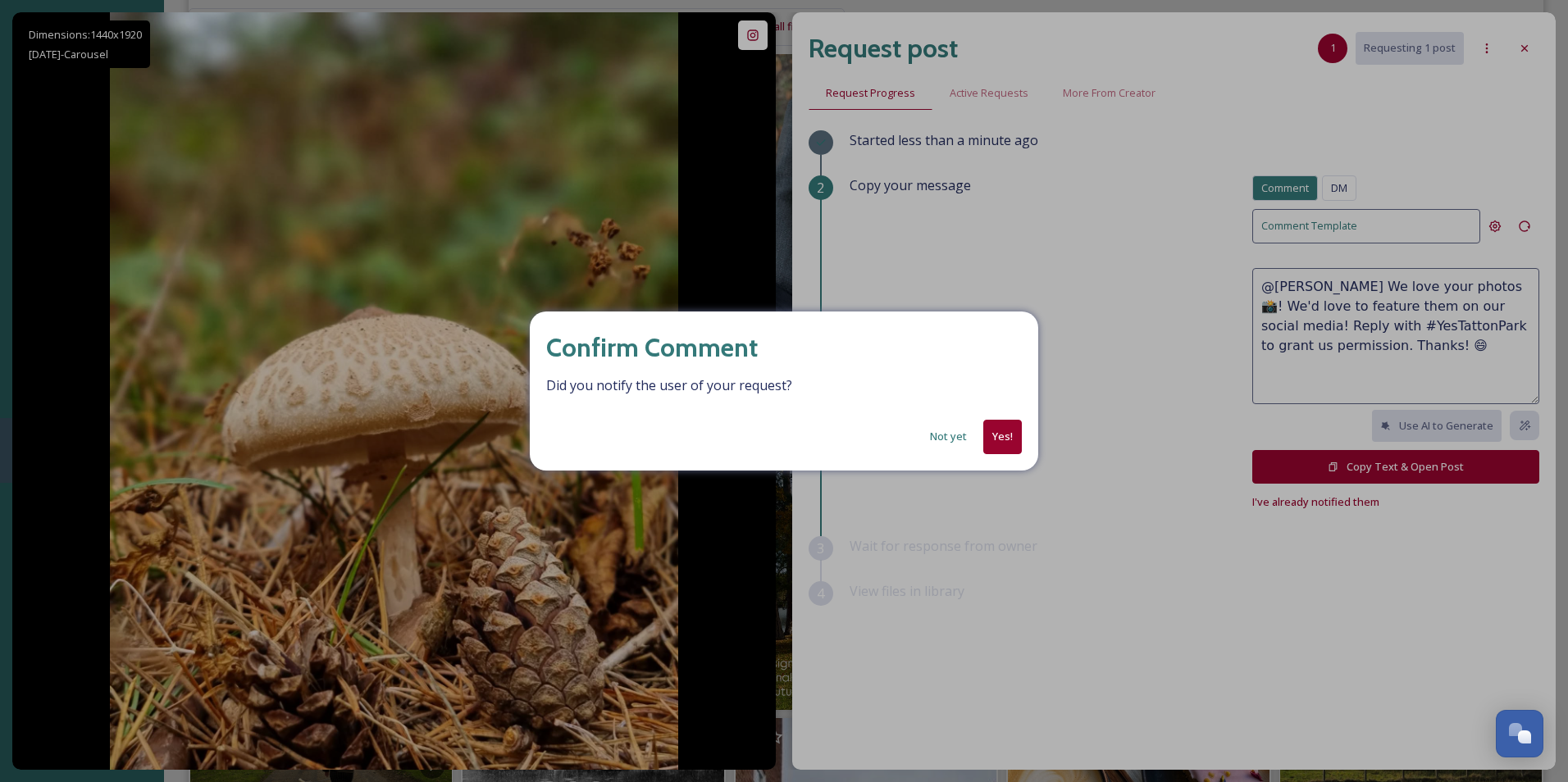
click at [994, 432] on button "Yes!" at bounding box center [1002, 437] width 38 height 34
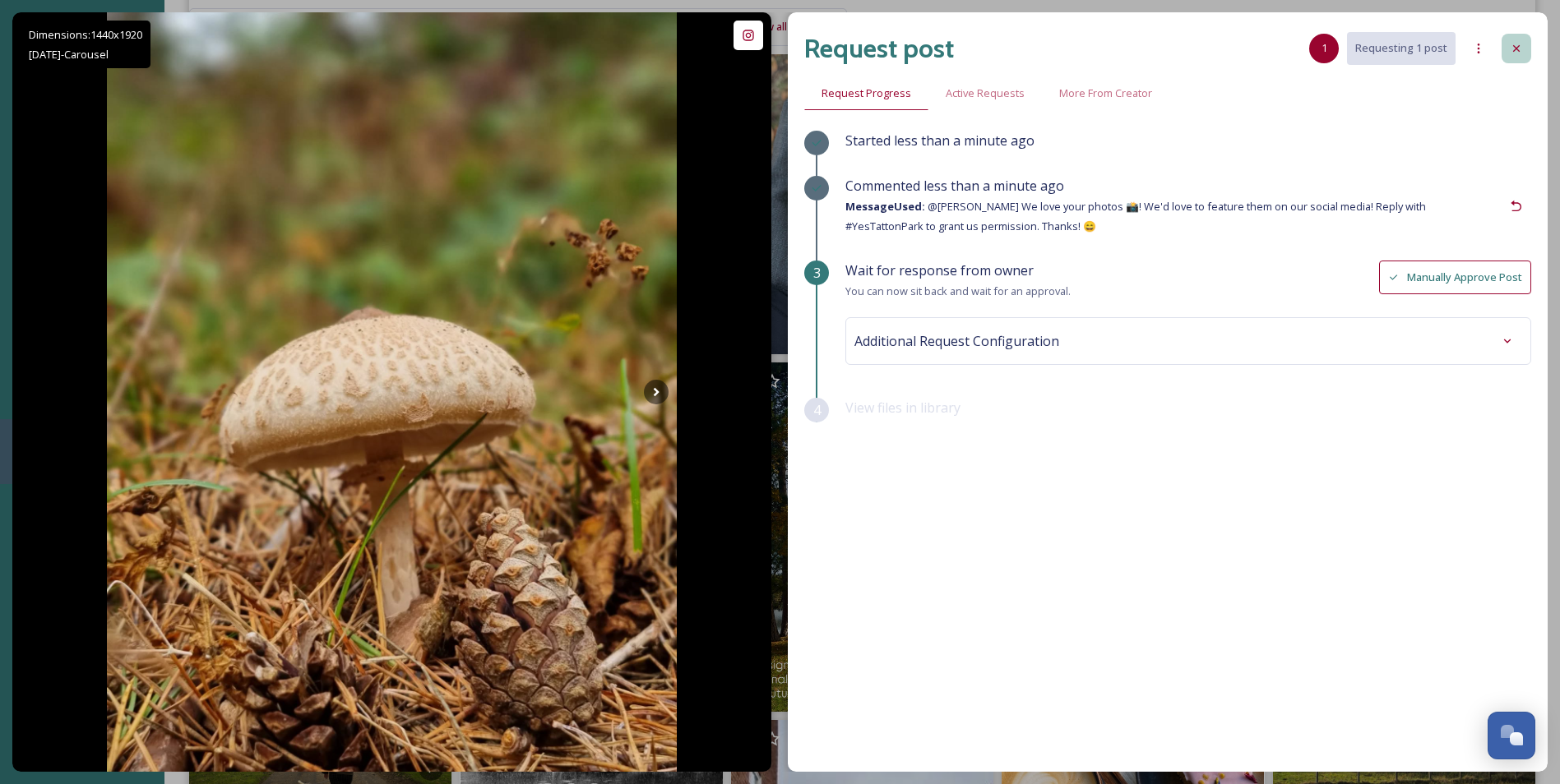
click at [1520, 53] on icon at bounding box center [1516, 48] width 13 height 13
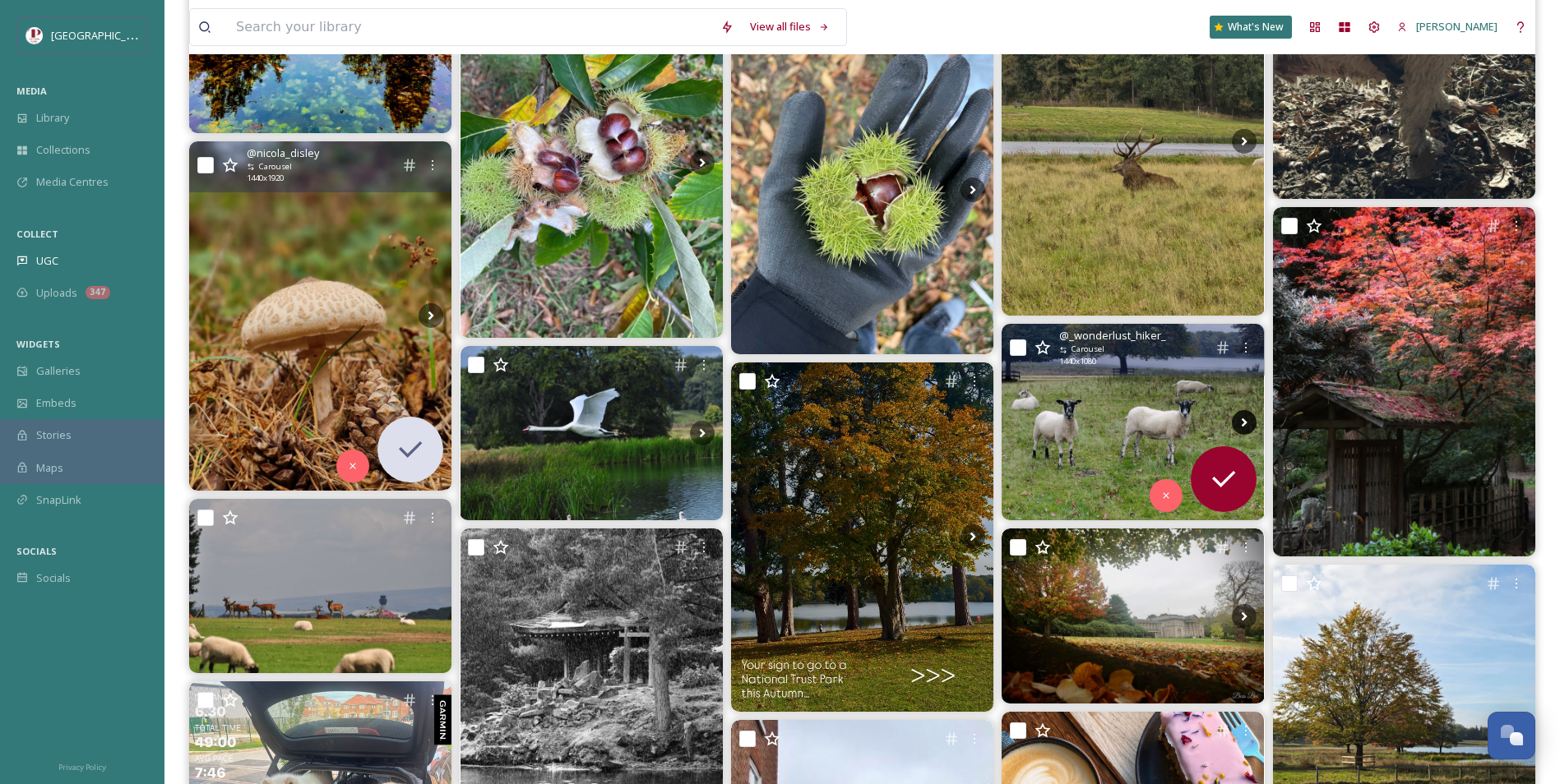
click at [1237, 427] on icon at bounding box center [1244, 422] width 24 height 24
click at [1237, 428] on icon at bounding box center [1244, 422] width 24 height 24
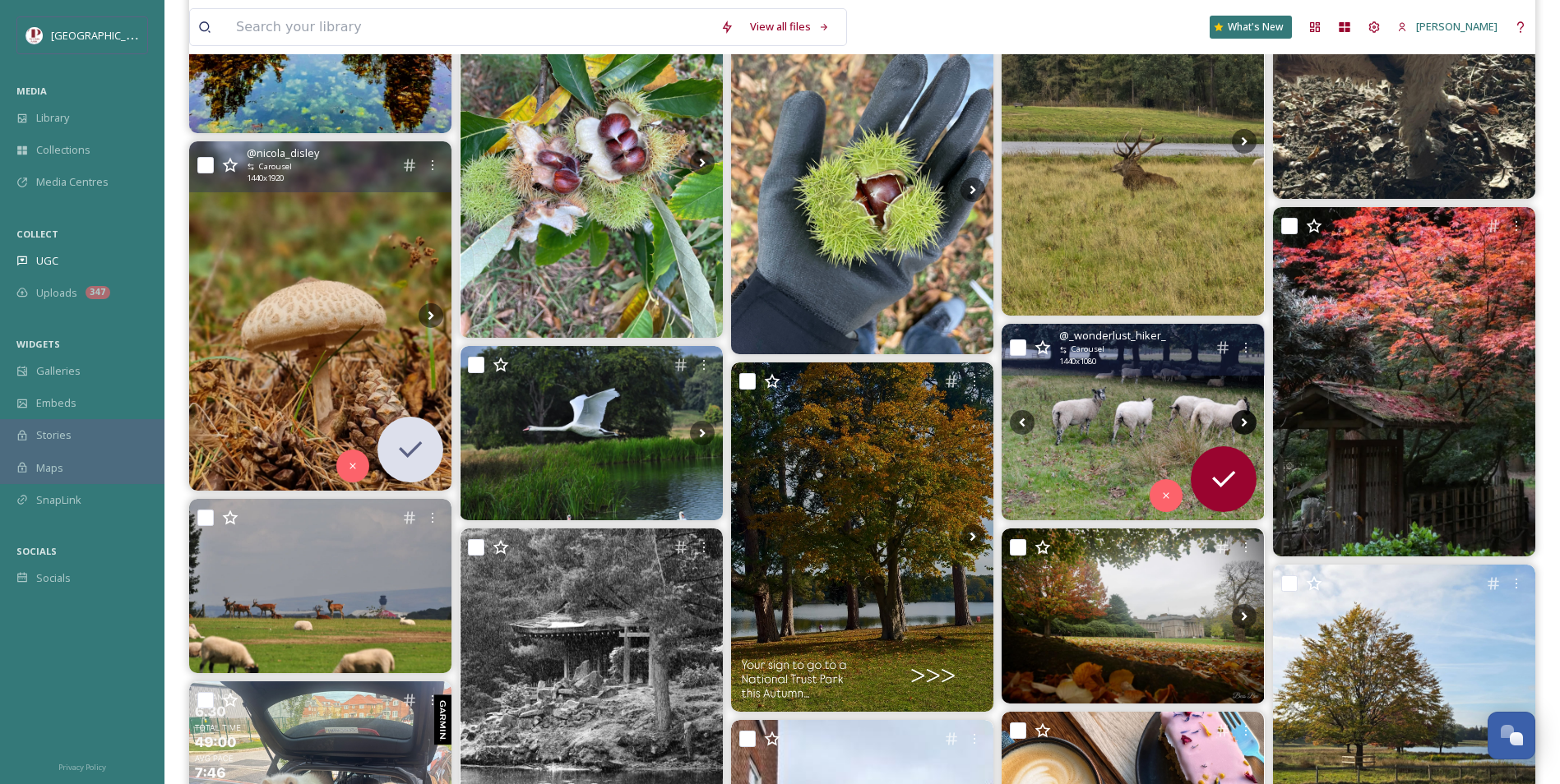
click at [1240, 420] on icon at bounding box center [1244, 422] width 24 height 24
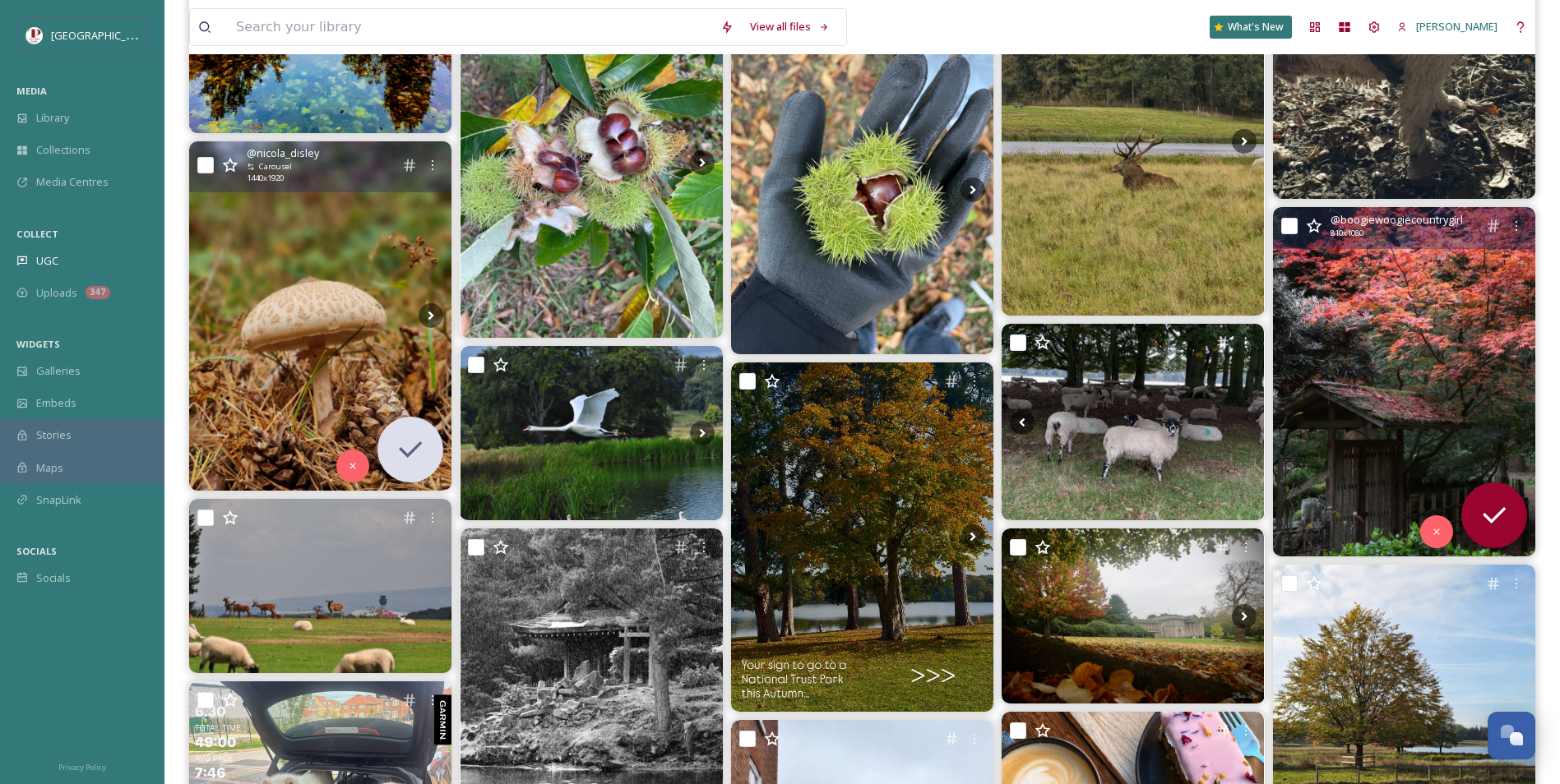
click at [1360, 352] on img at bounding box center [1404, 381] width 262 height 349
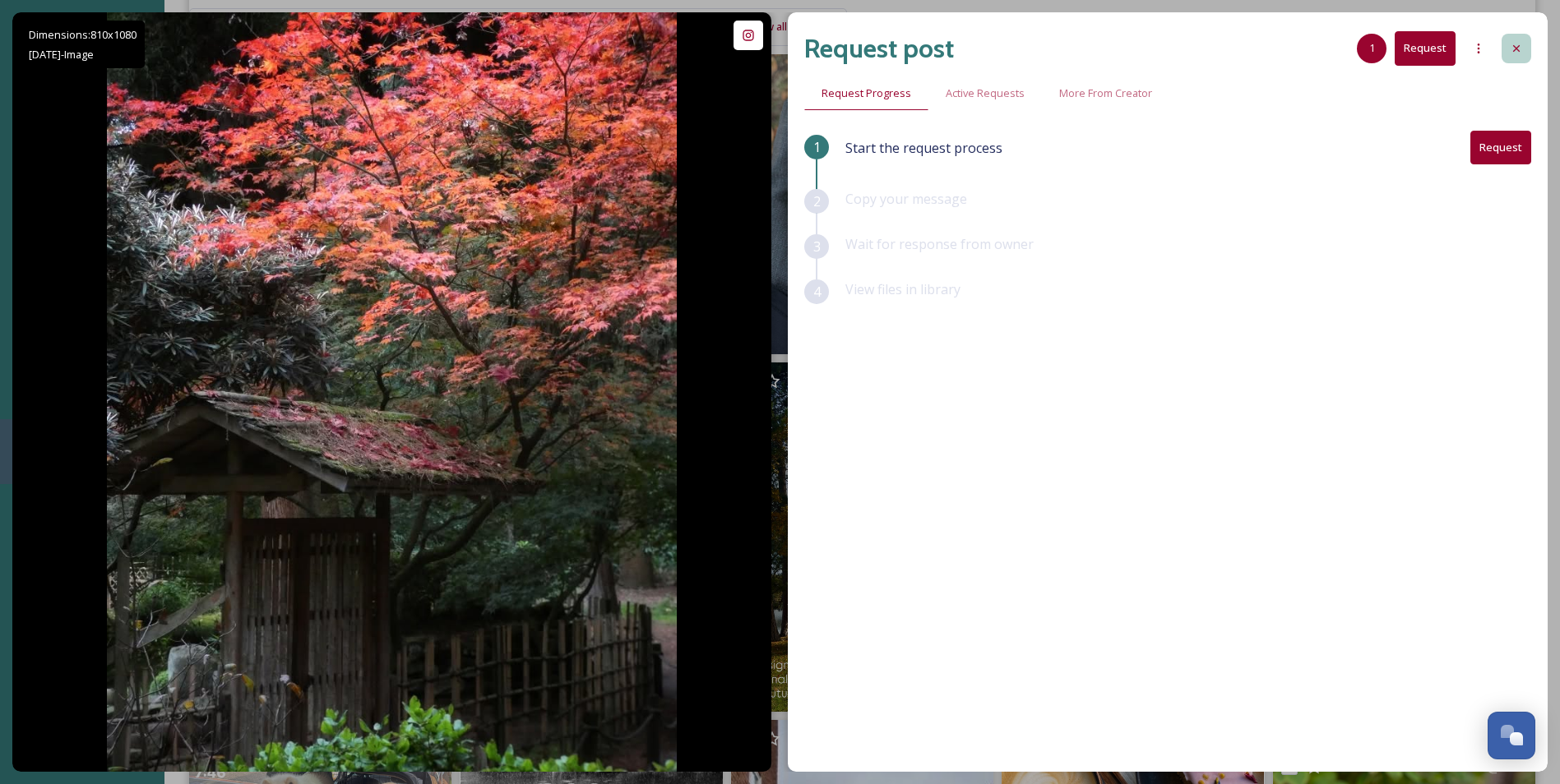
click at [1511, 54] on icon at bounding box center [1516, 48] width 13 height 13
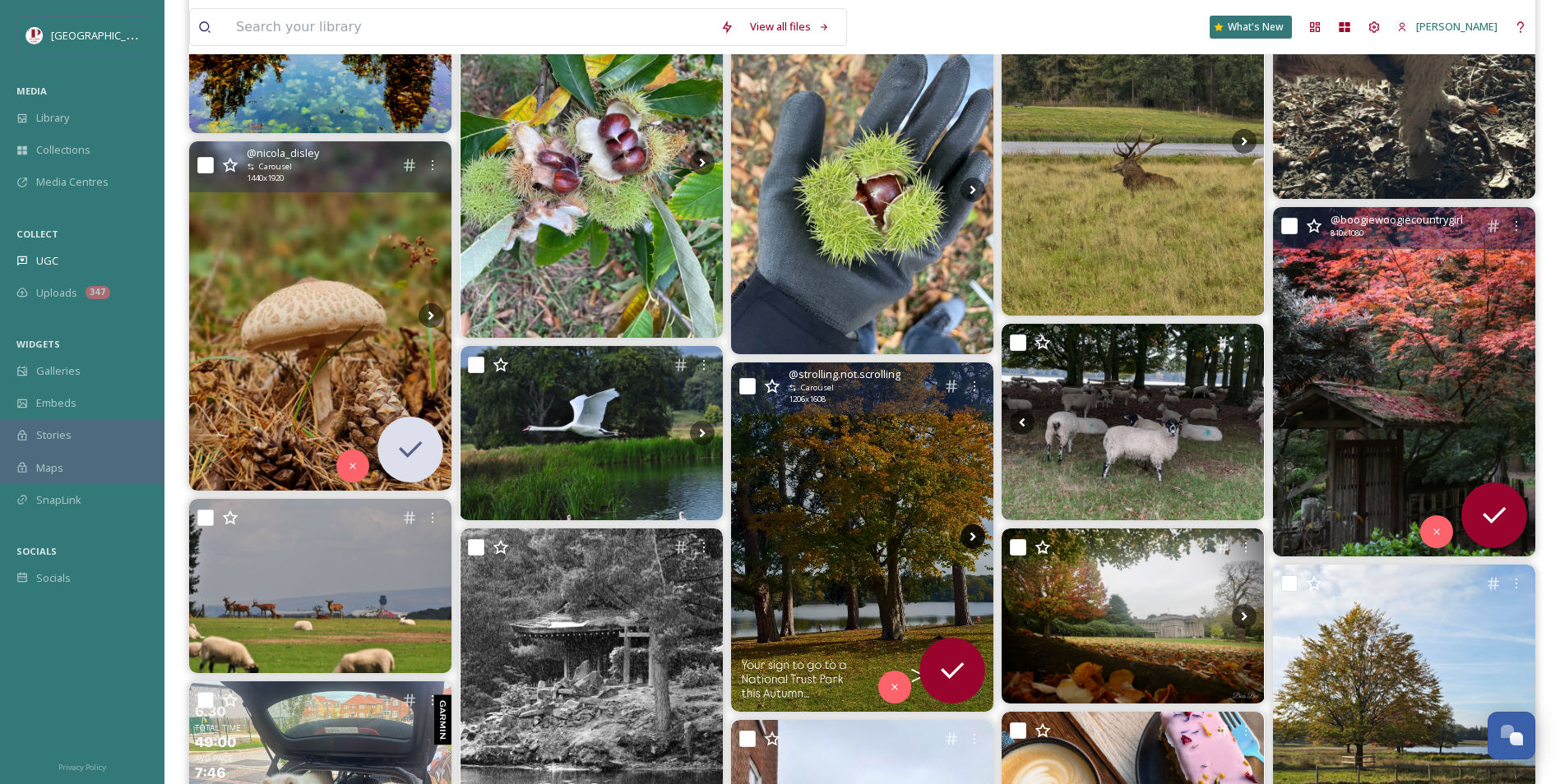
click at [977, 535] on icon at bounding box center [972, 536] width 24 height 24
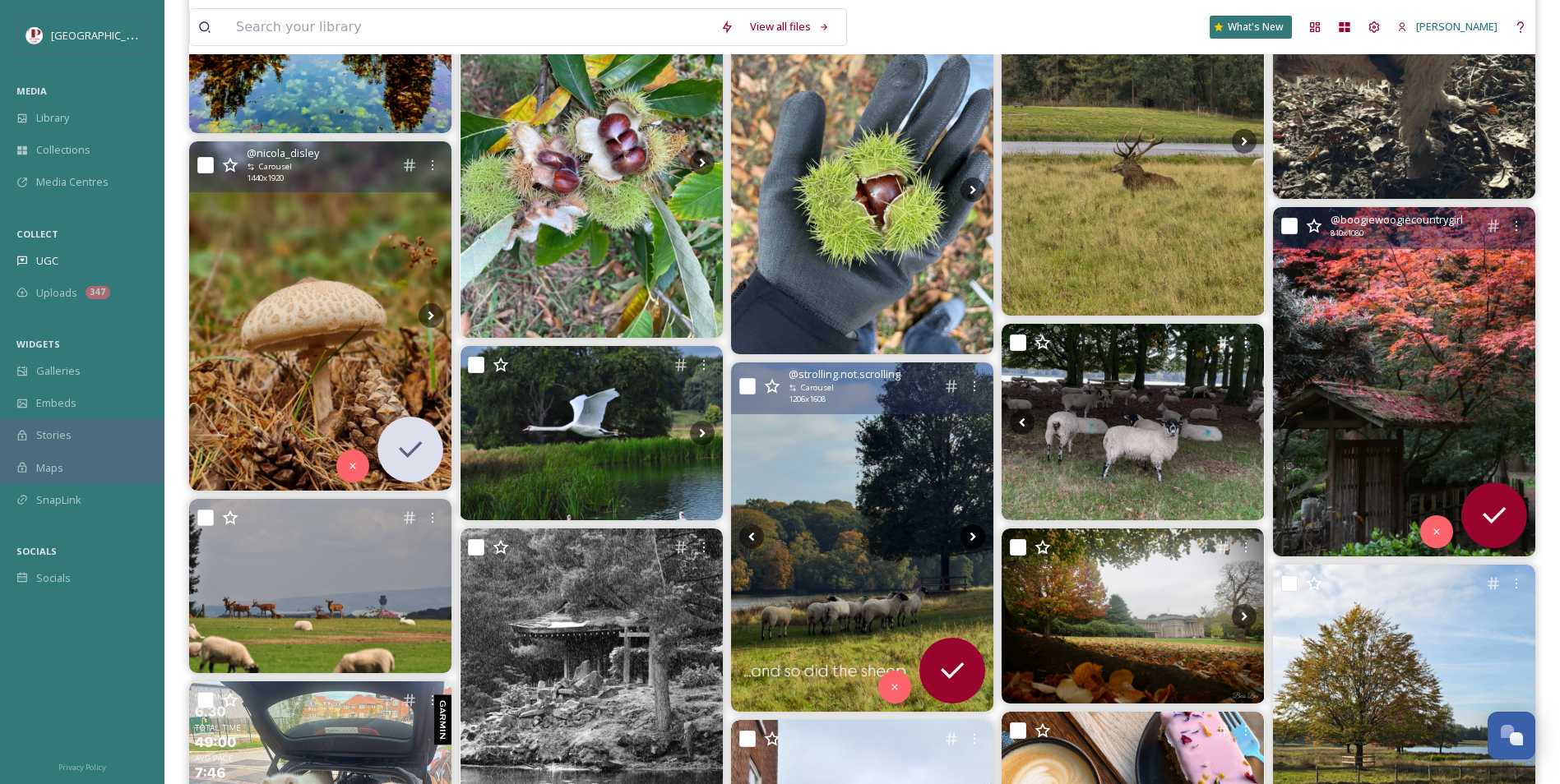
click at [977, 535] on icon at bounding box center [972, 536] width 24 height 24
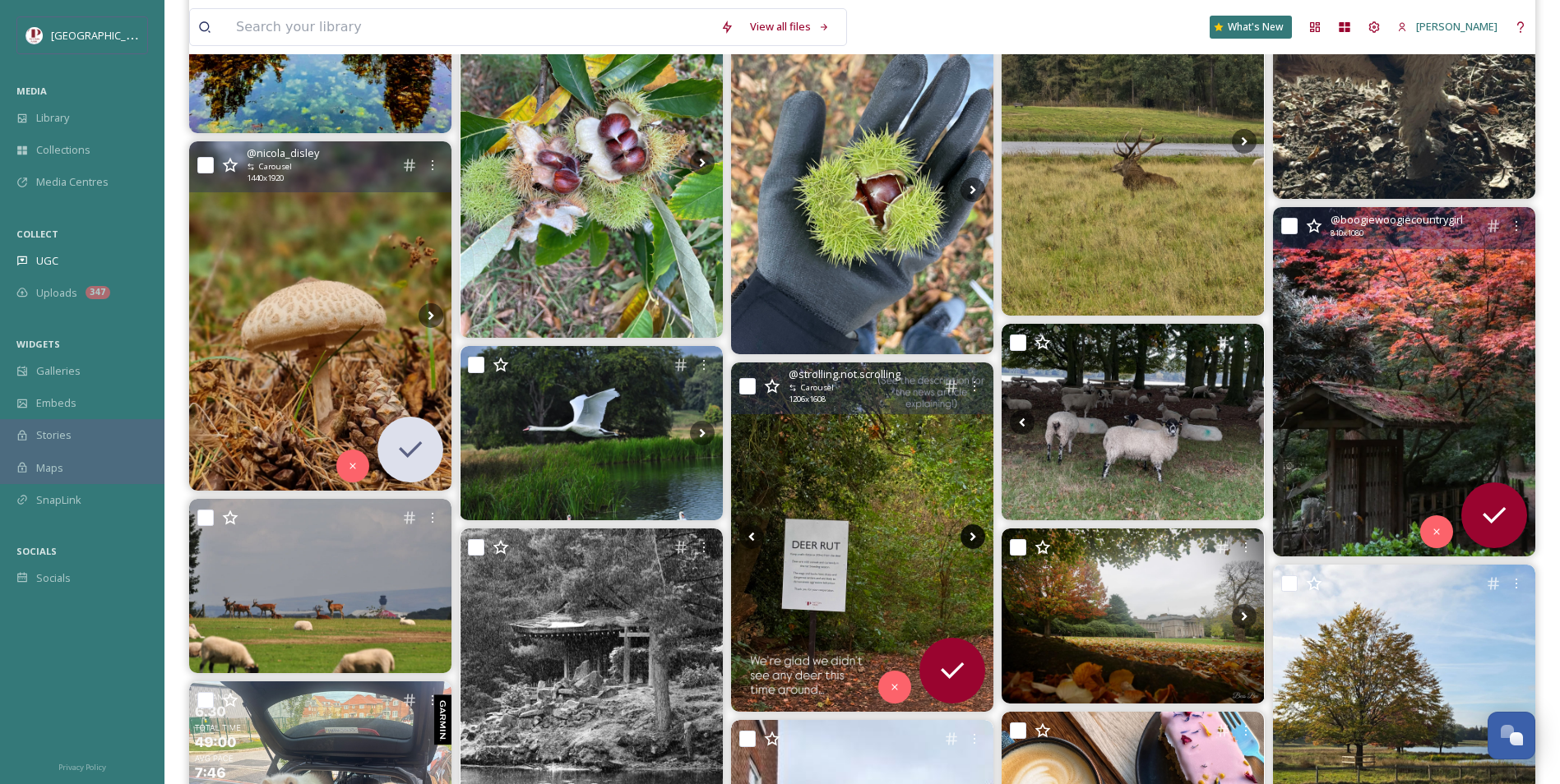
click at [977, 535] on icon at bounding box center [972, 536] width 24 height 24
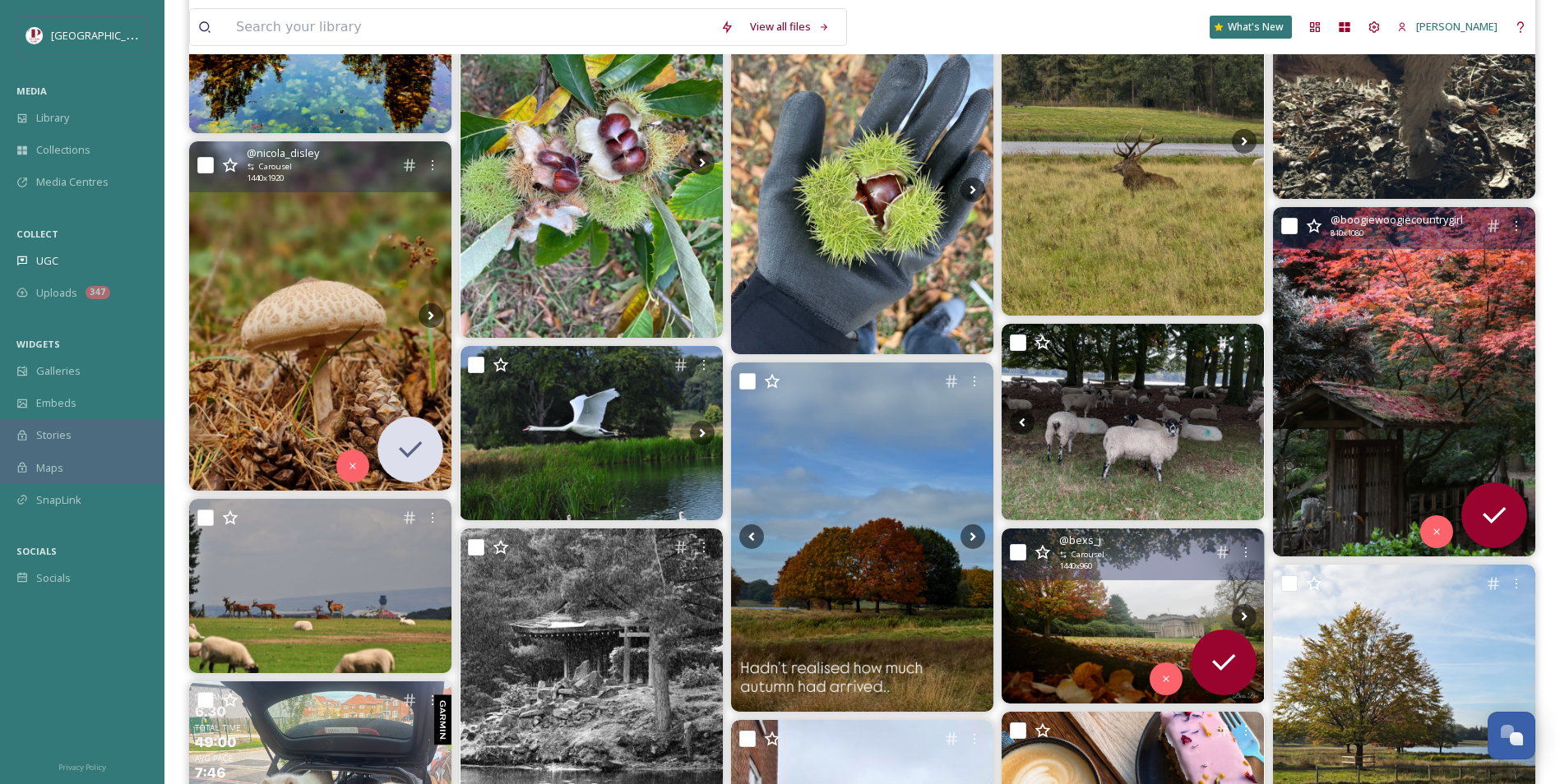
click at [1072, 588] on img at bounding box center [1133, 615] width 262 height 175
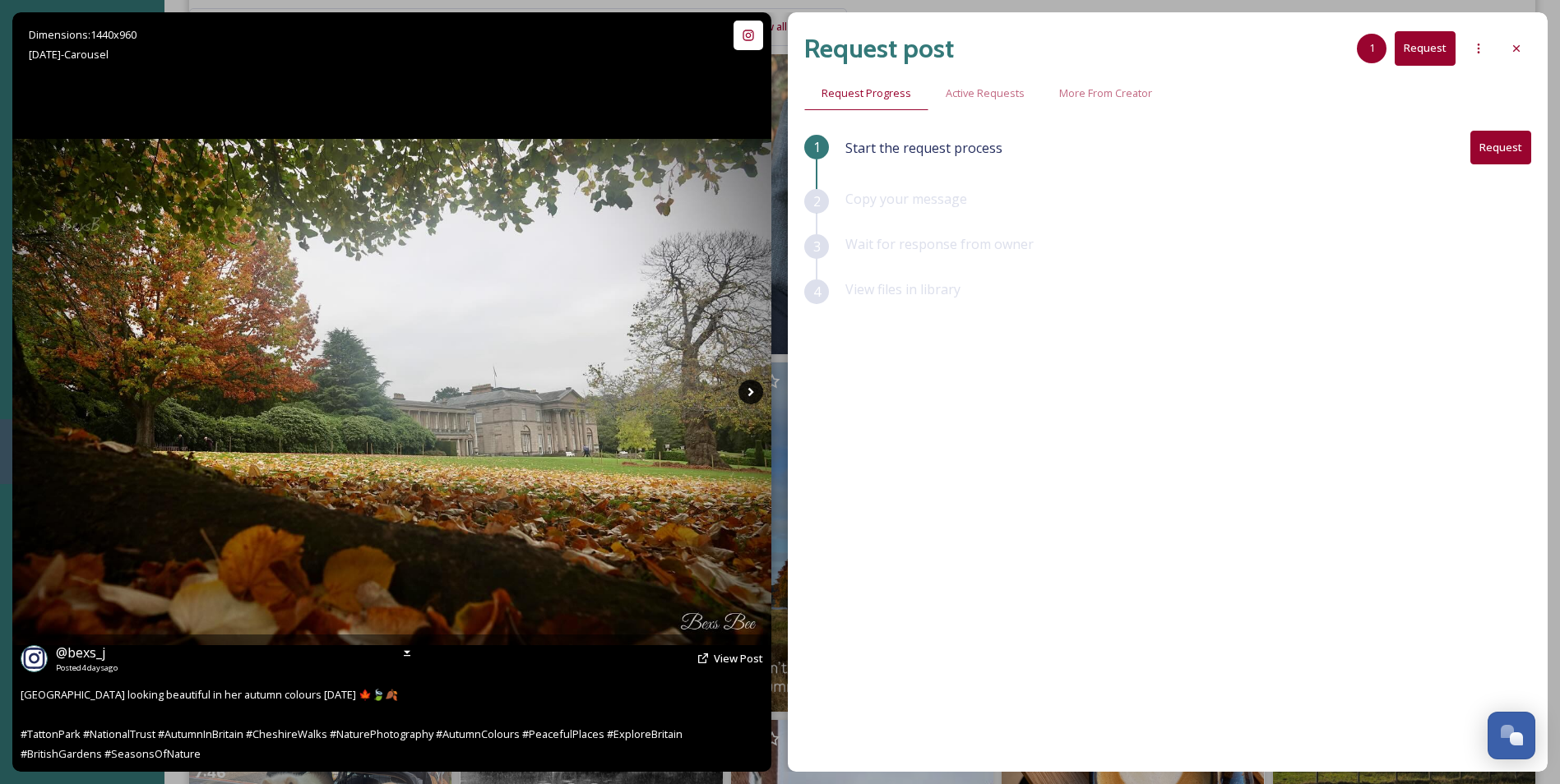
click at [741, 390] on icon at bounding box center [750, 391] width 24 height 24
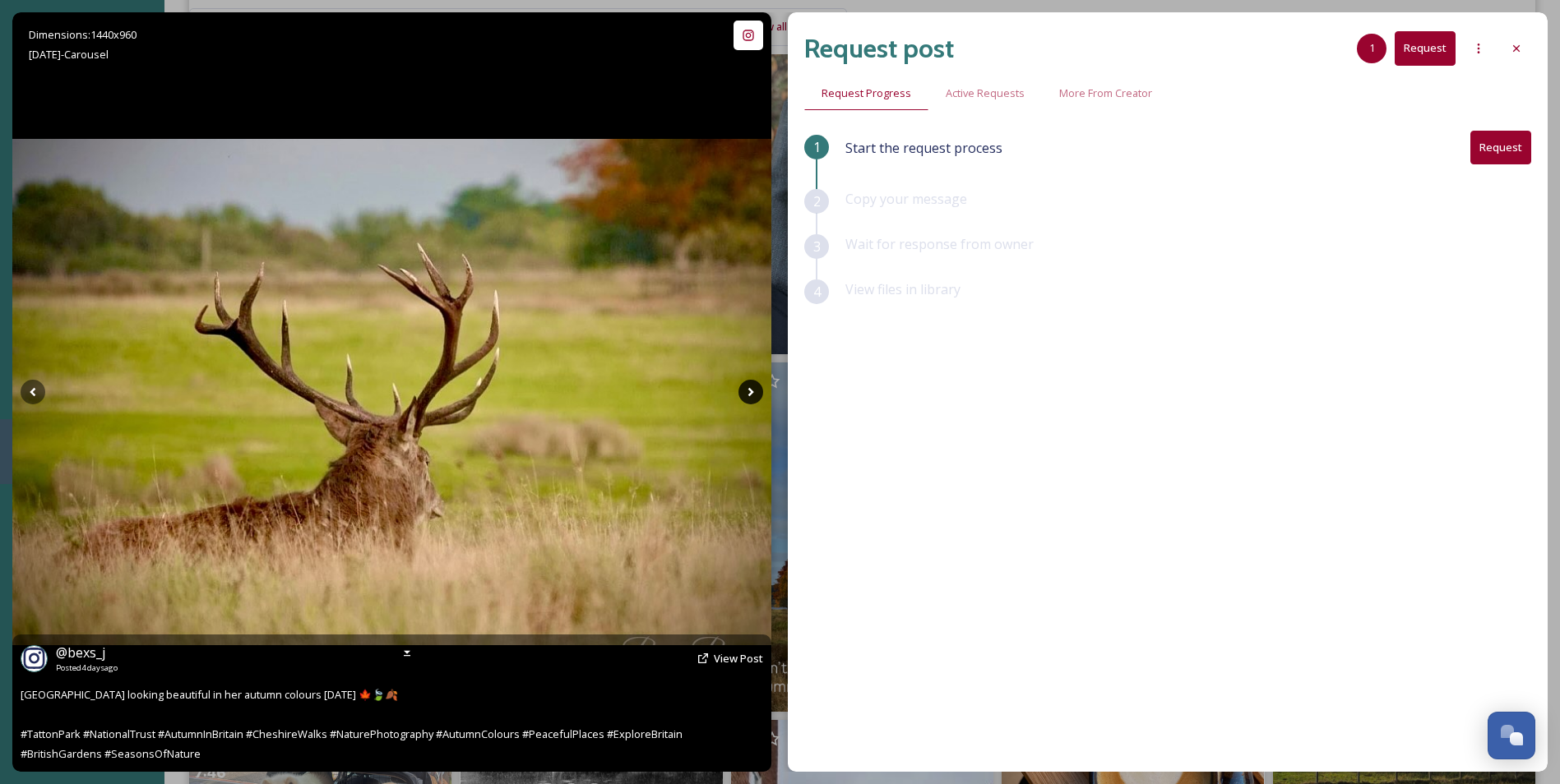
click at [741, 390] on icon at bounding box center [750, 391] width 24 height 24
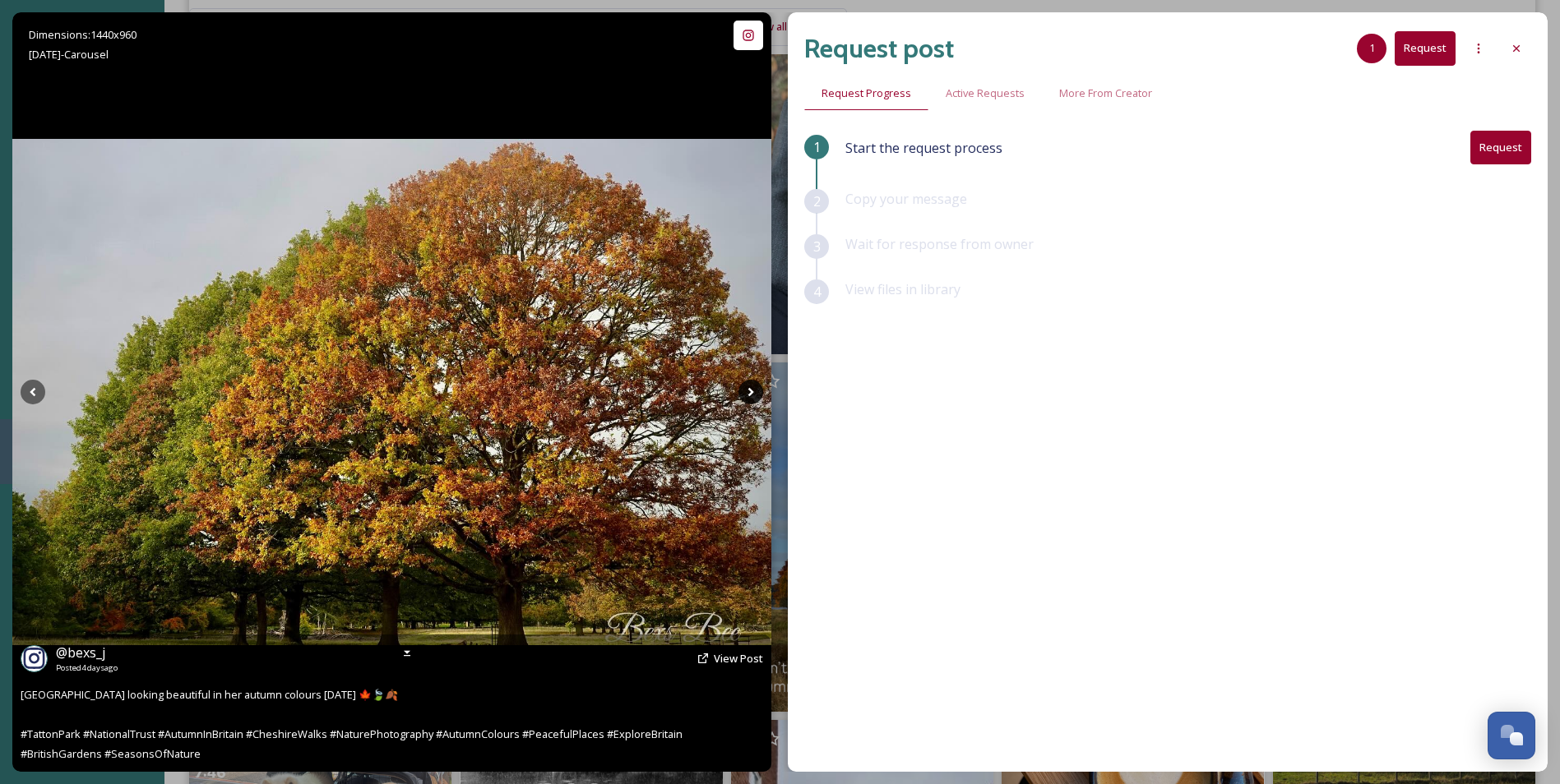
click at [741, 391] on icon at bounding box center [750, 391] width 24 height 24
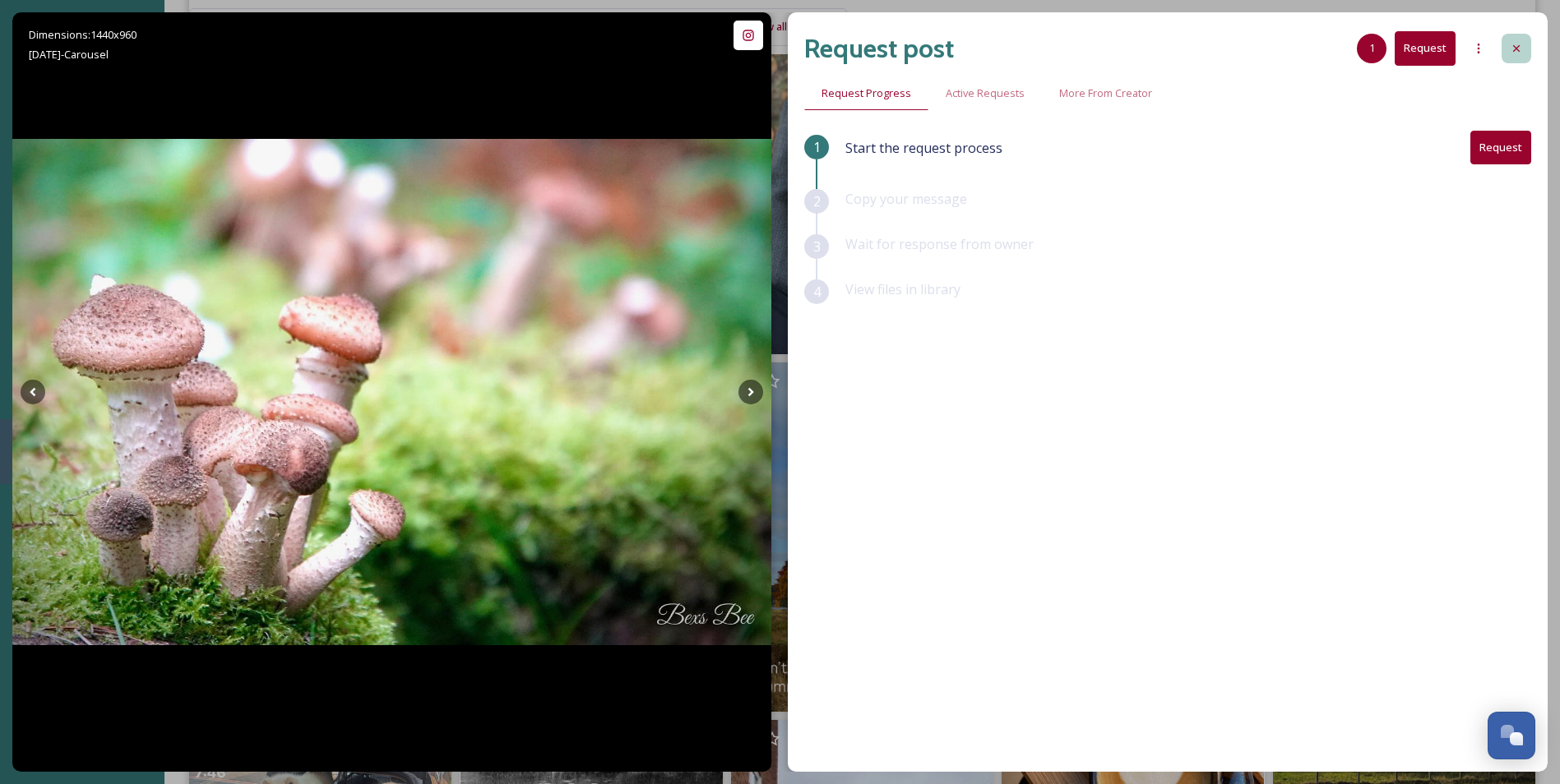
click at [1517, 50] on icon at bounding box center [1516, 48] width 13 height 13
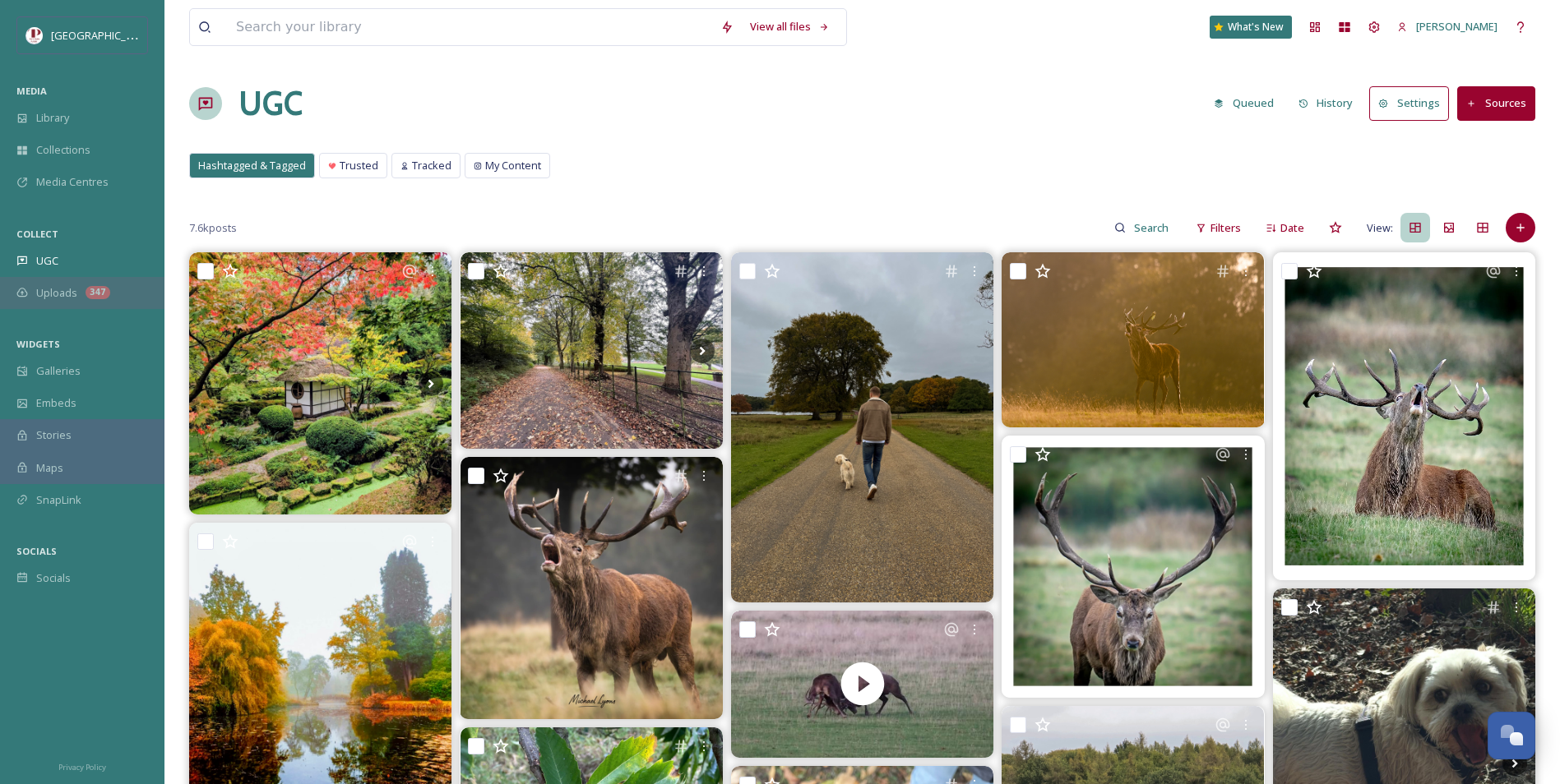
click at [87, 294] on div "347" at bounding box center [97, 292] width 24 height 13
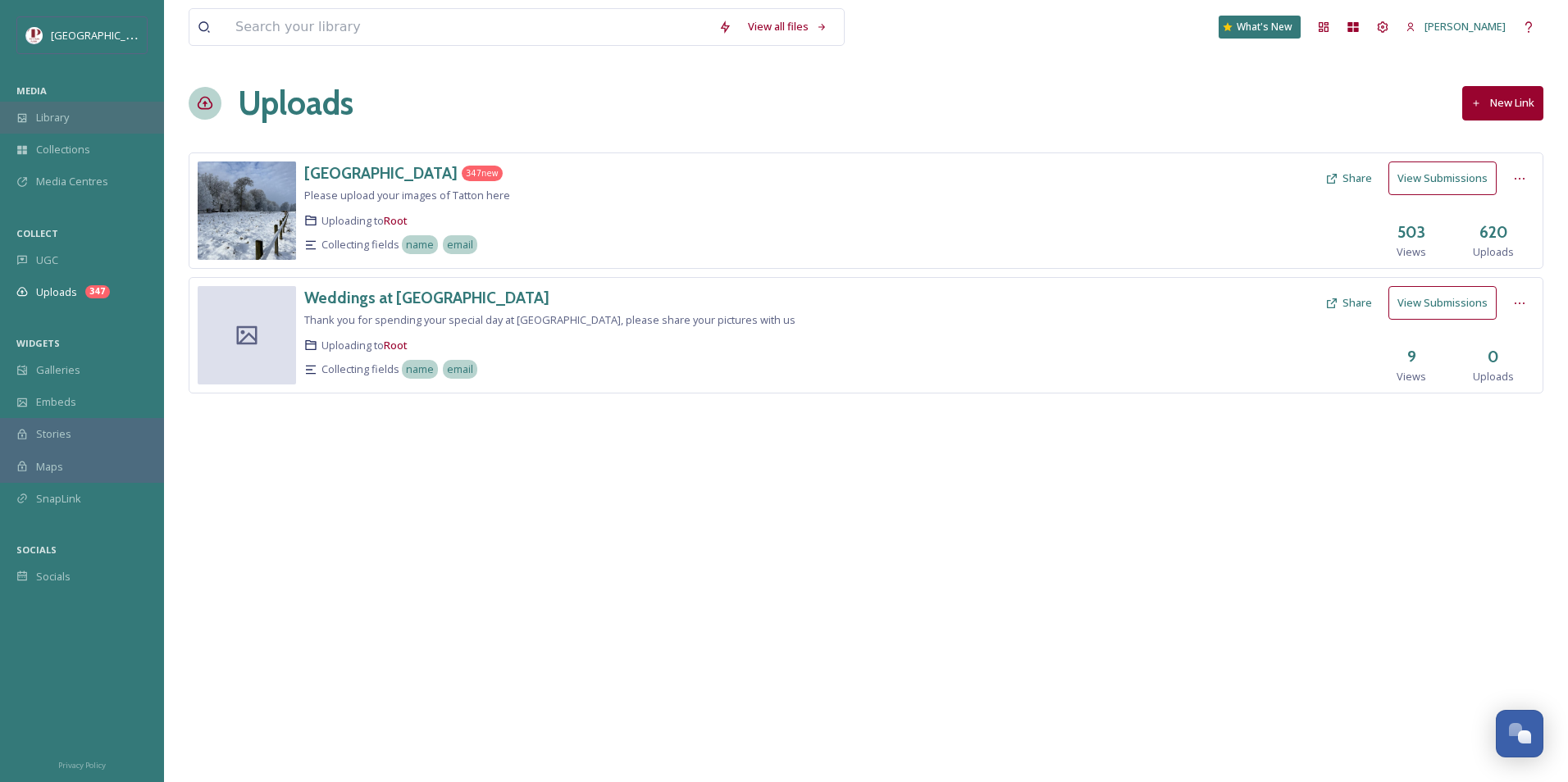
click at [68, 124] on span "Library" at bounding box center [52, 117] width 33 height 15
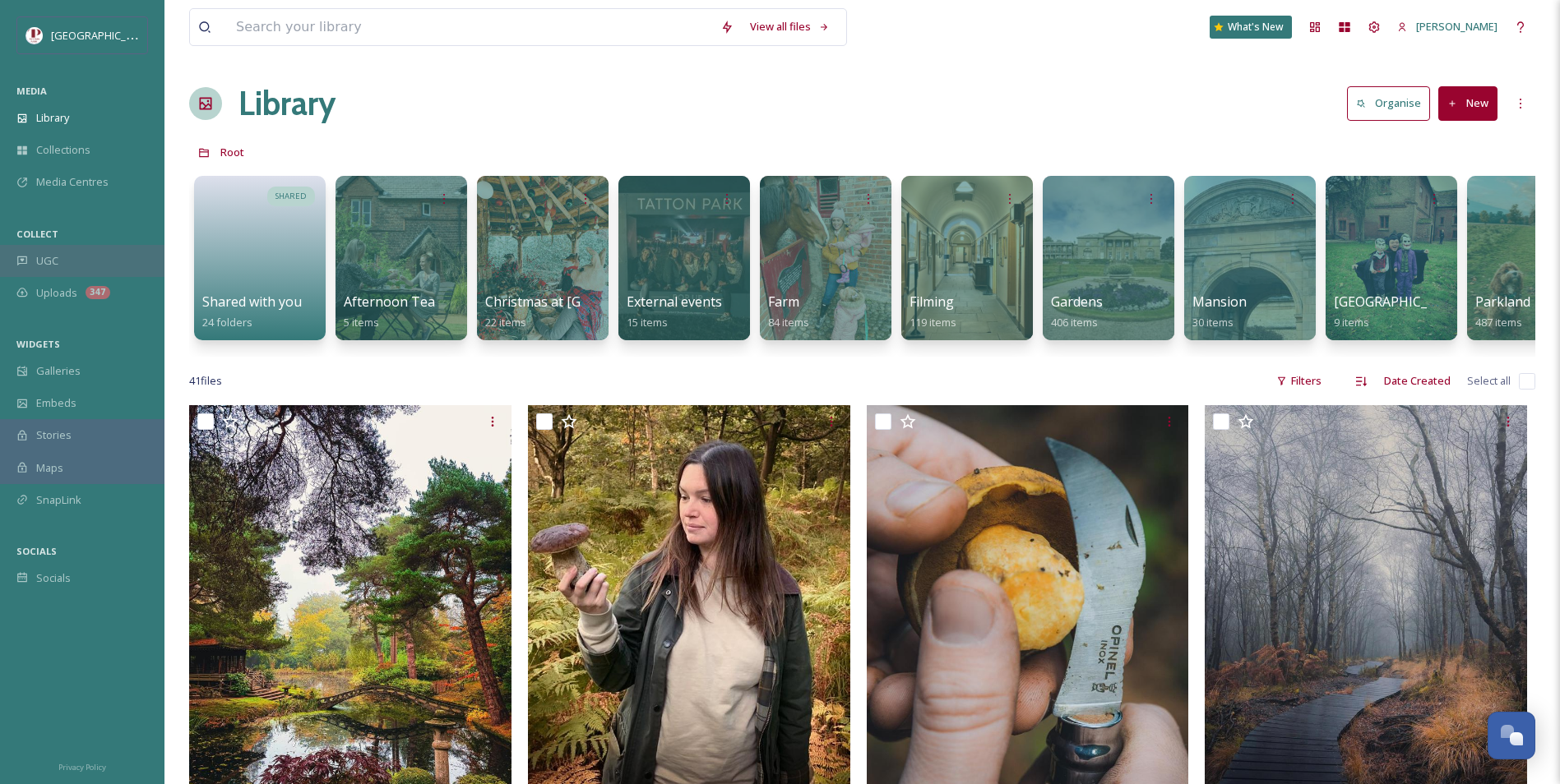
click at [61, 249] on div "UGC" at bounding box center [82, 261] width 164 height 32
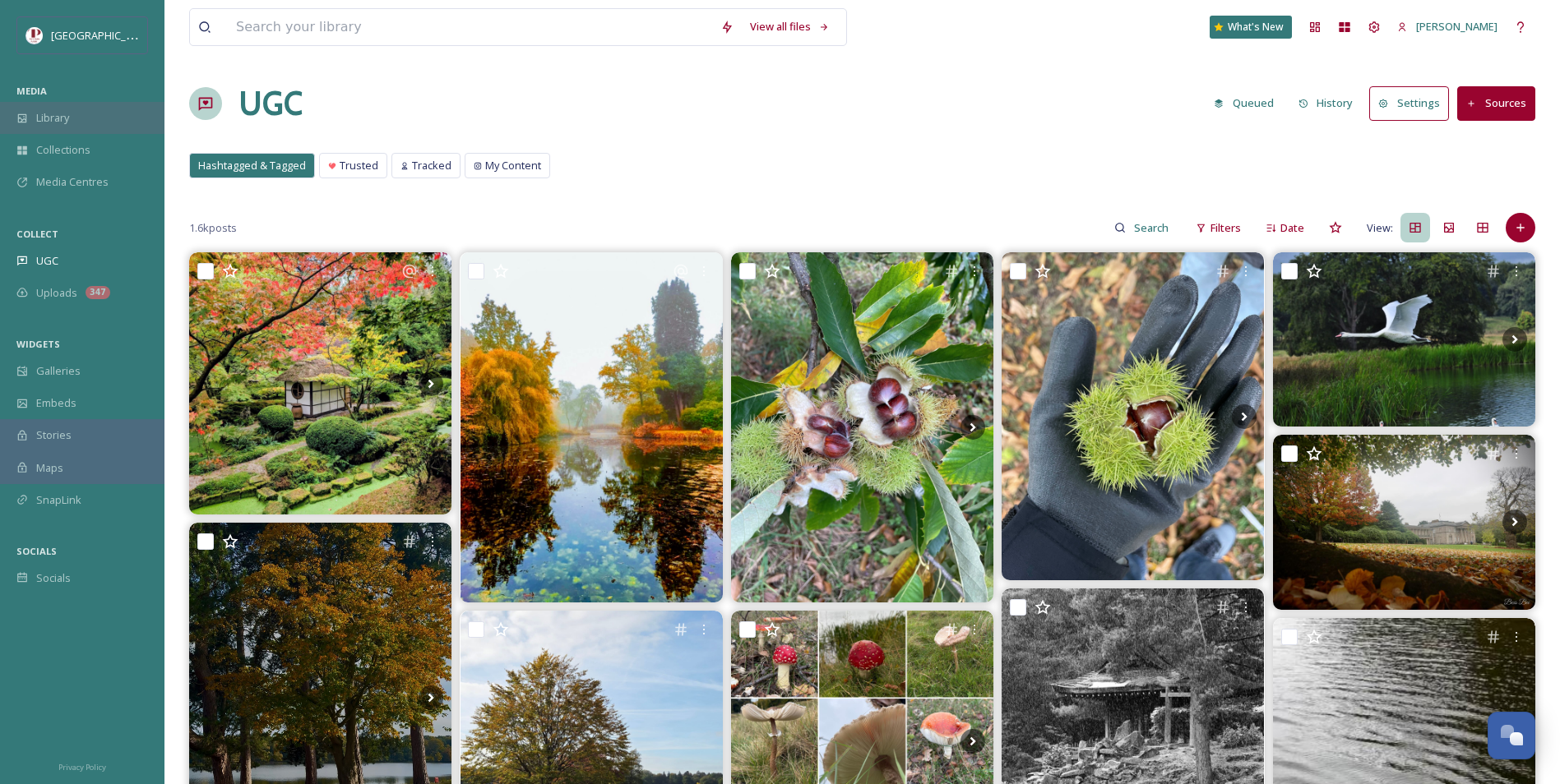
click at [83, 123] on div "Library" at bounding box center [82, 118] width 164 height 32
